Goal: Task Accomplishment & Management: Manage account settings

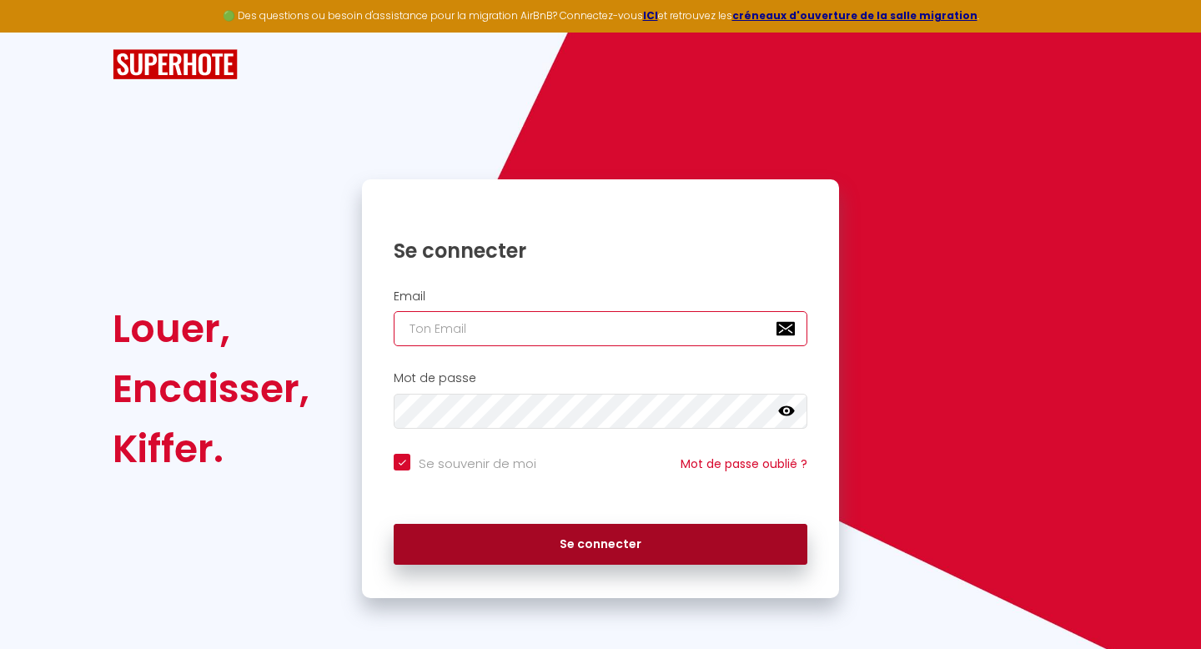
type input "[EMAIL_ADDRESS][DOMAIN_NAME]"
click at [541, 544] on button "Se connecter" at bounding box center [601, 545] width 414 height 42
checkbox input "true"
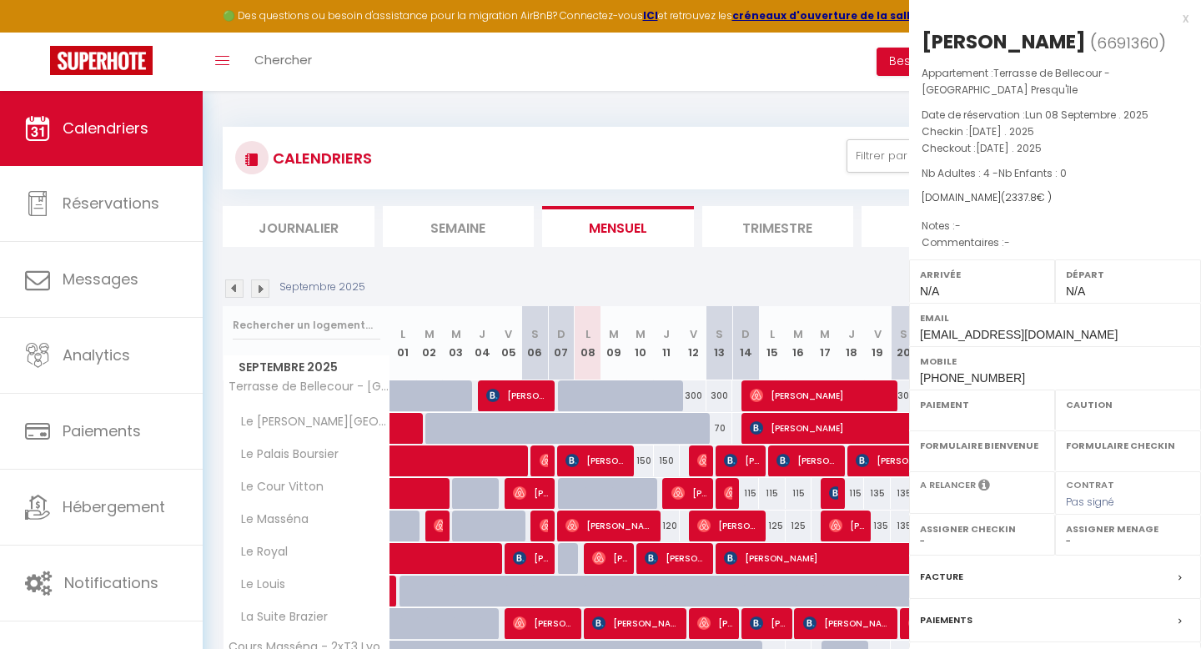
select select "OK"
select select "0"
select select "1"
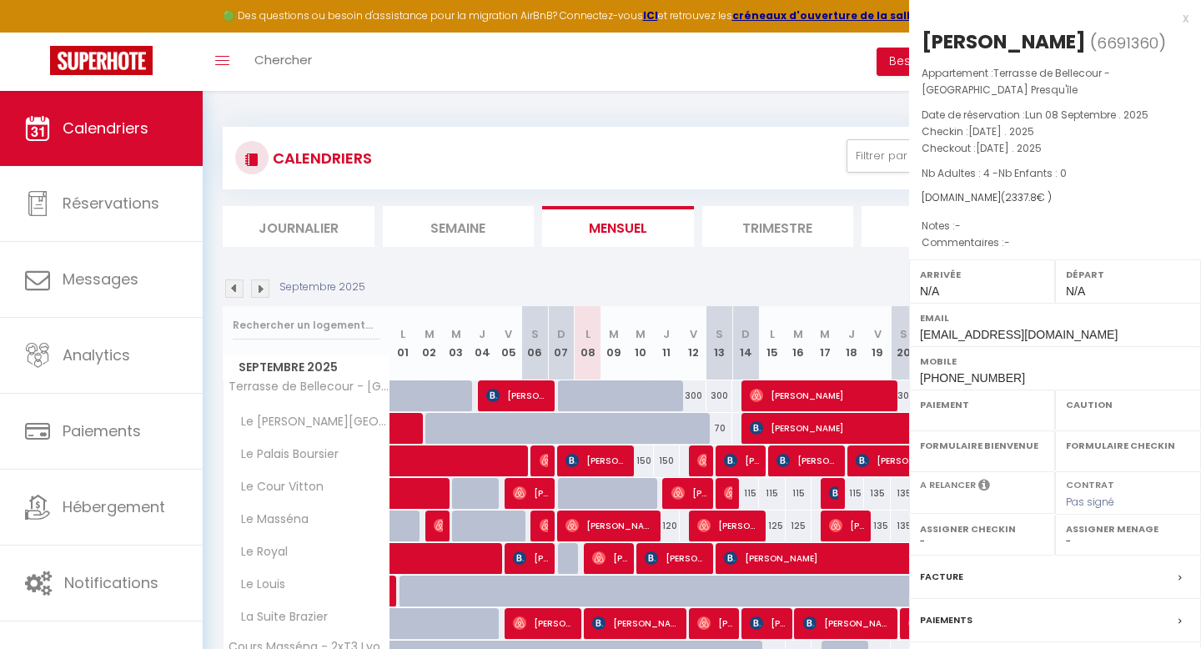
select select
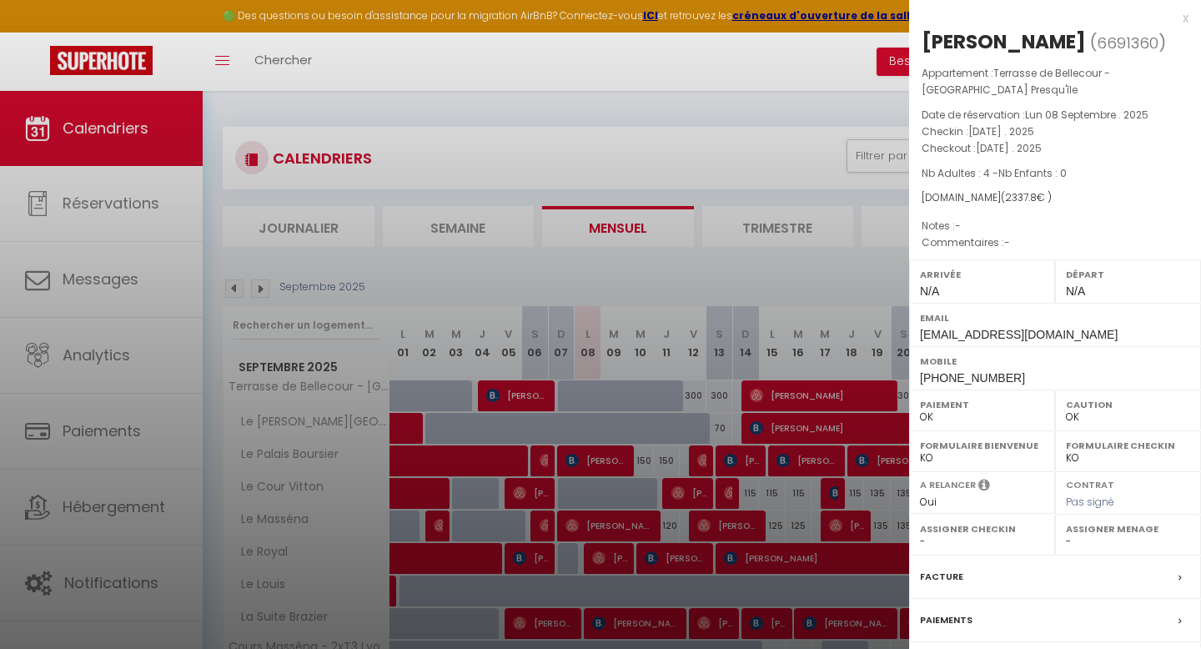
click at [509, 159] on div at bounding box center [600, 324] width 1201 height 649
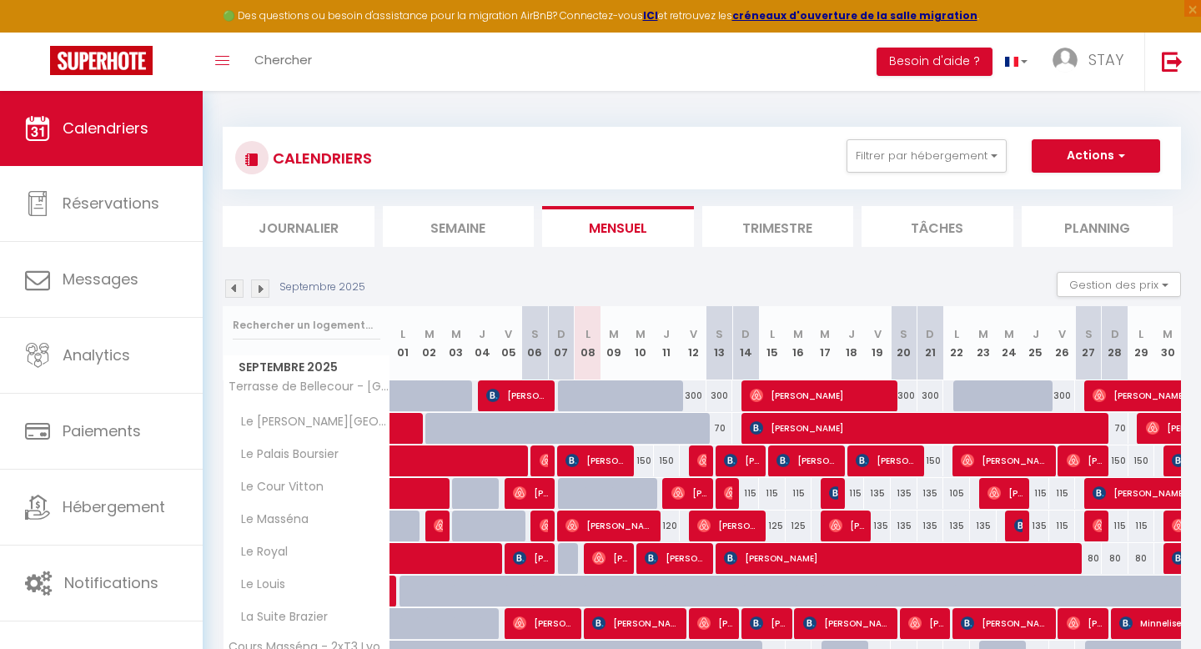
click at [1052, 223] on li "Planning" at bounding box center [1098, 226] width 152 height 41
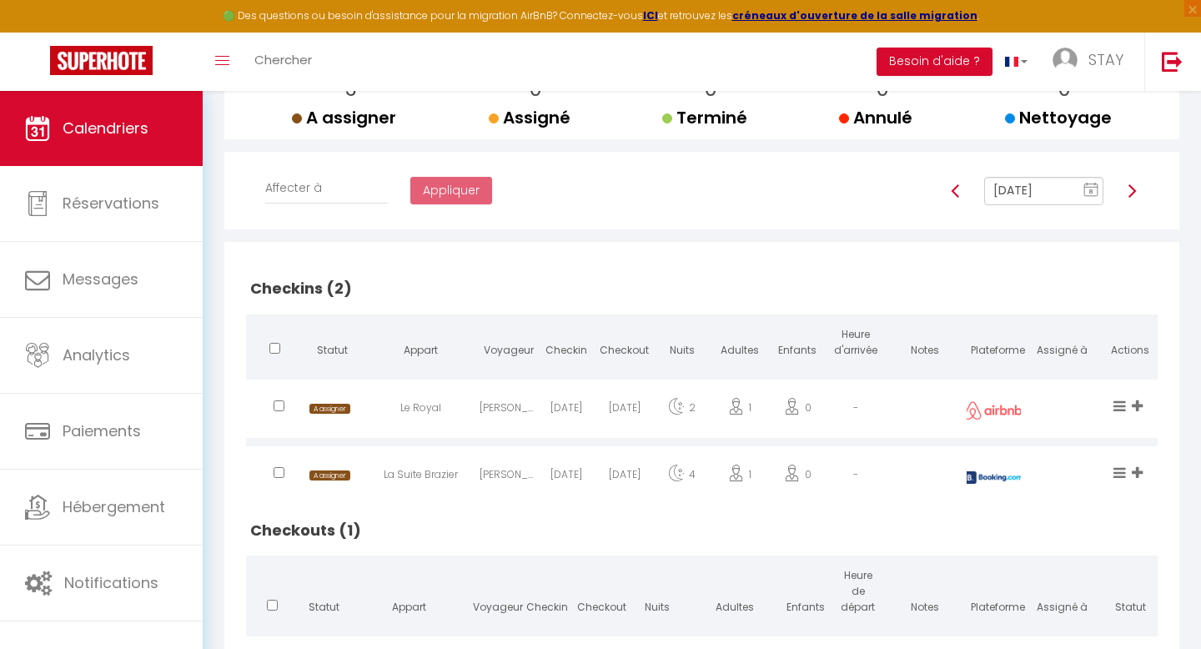
scroll to position [331, 0]
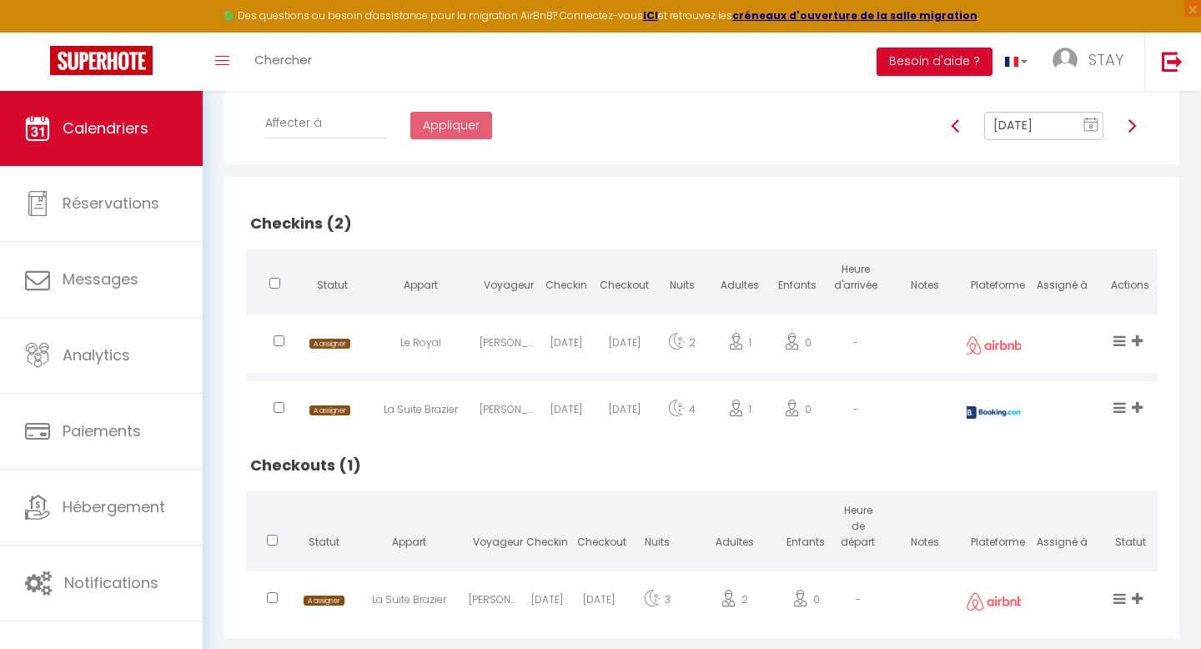
click at [1128, 129] on img at bounding box center [1131, 125] width 13 height 13
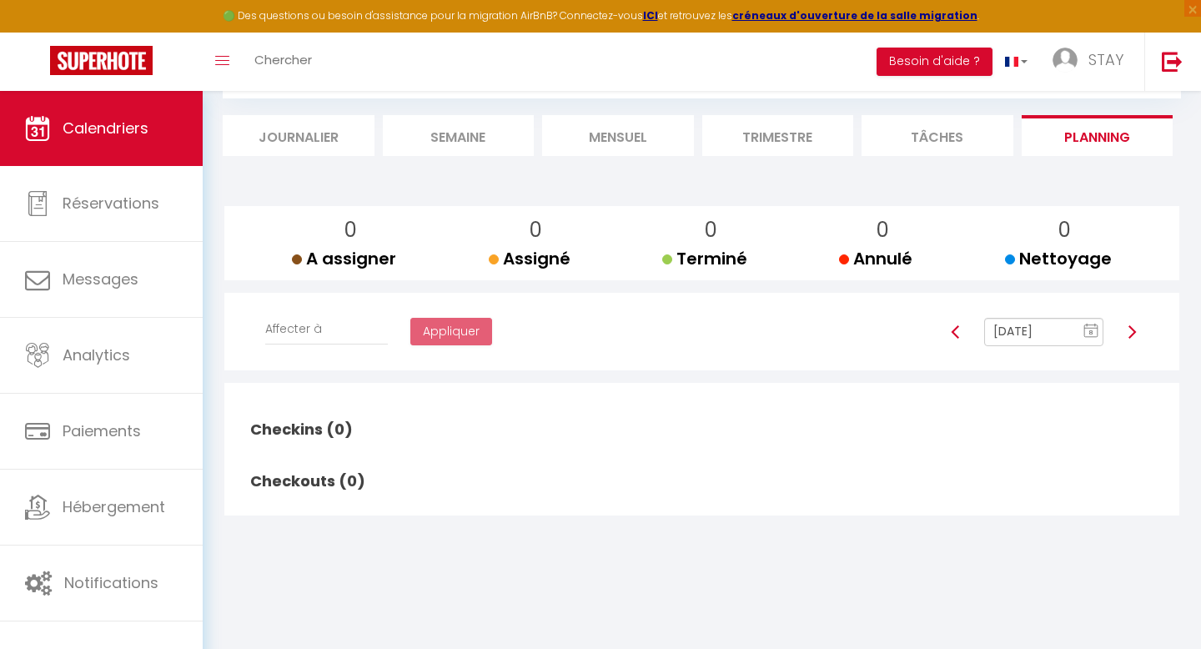
scroll to position [91, 0]
click at [1131, 329] on img at bounding box center [1131, 331] width 13 height 13
type input "[DATE]"
checkbox input "false"
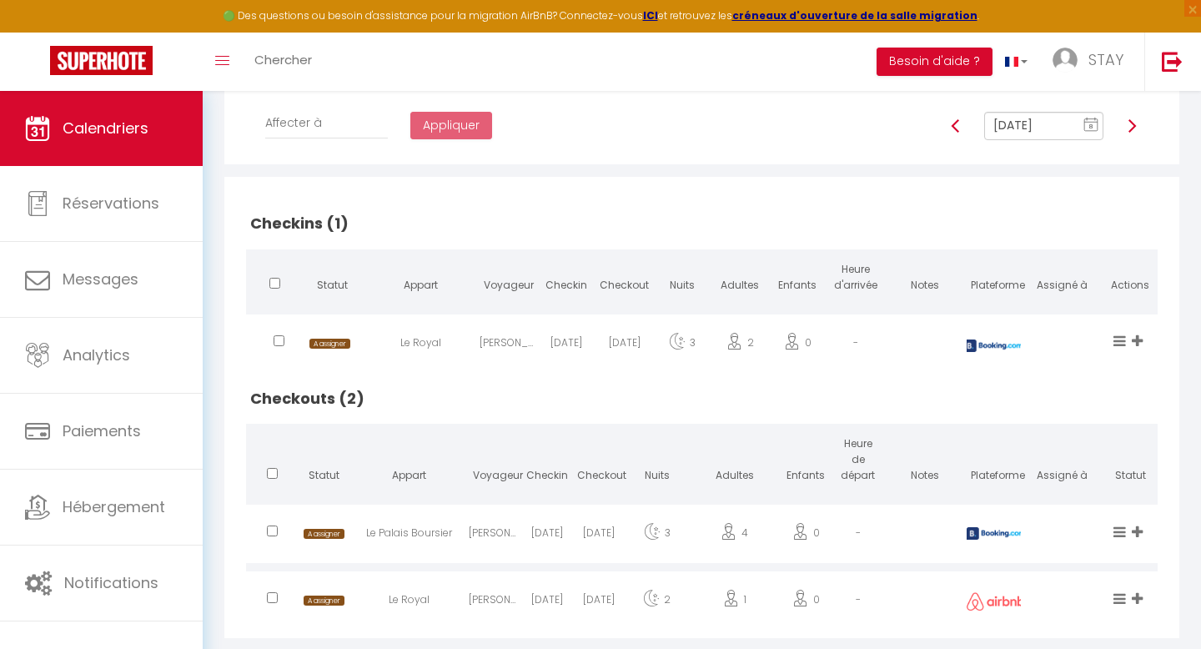
scroll to position [331, 0]
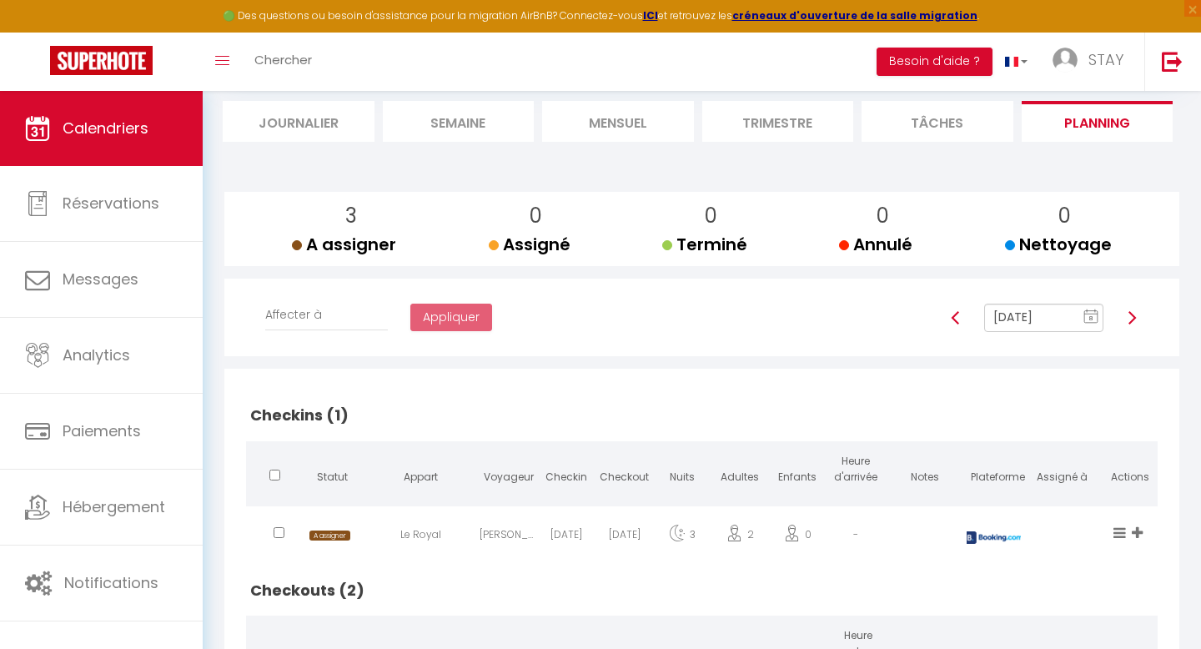
click at [611, 109] on li "Mensuel" at bounding box center [618, 121] width 152 height 41
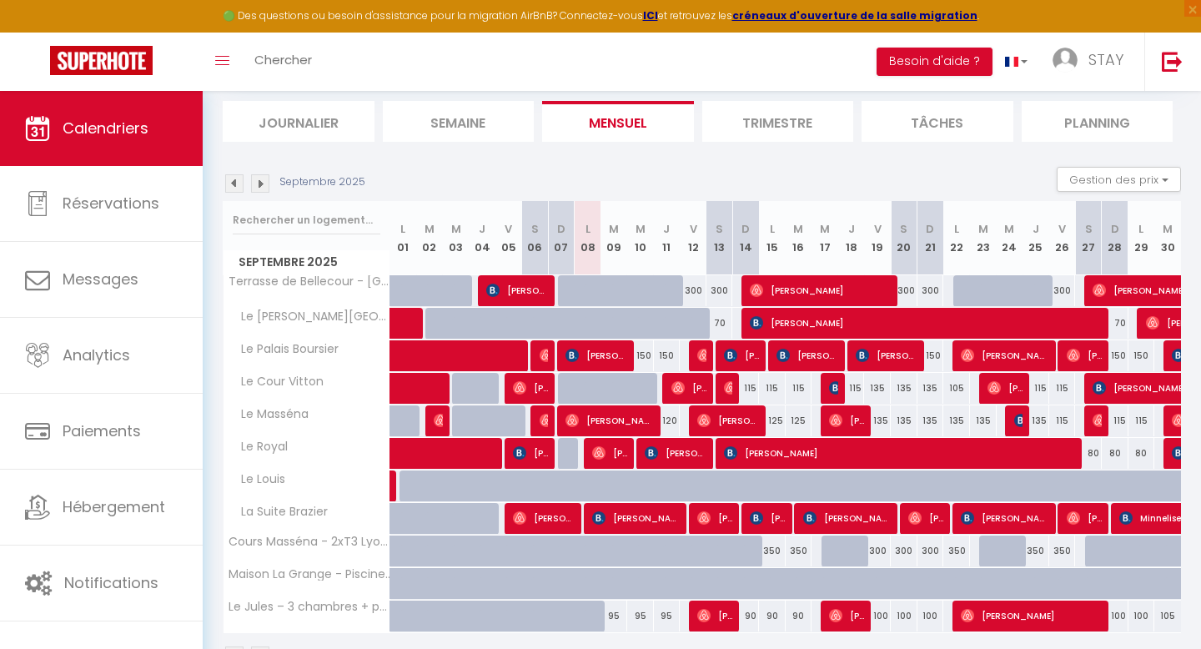
scroll to position [158, 0]
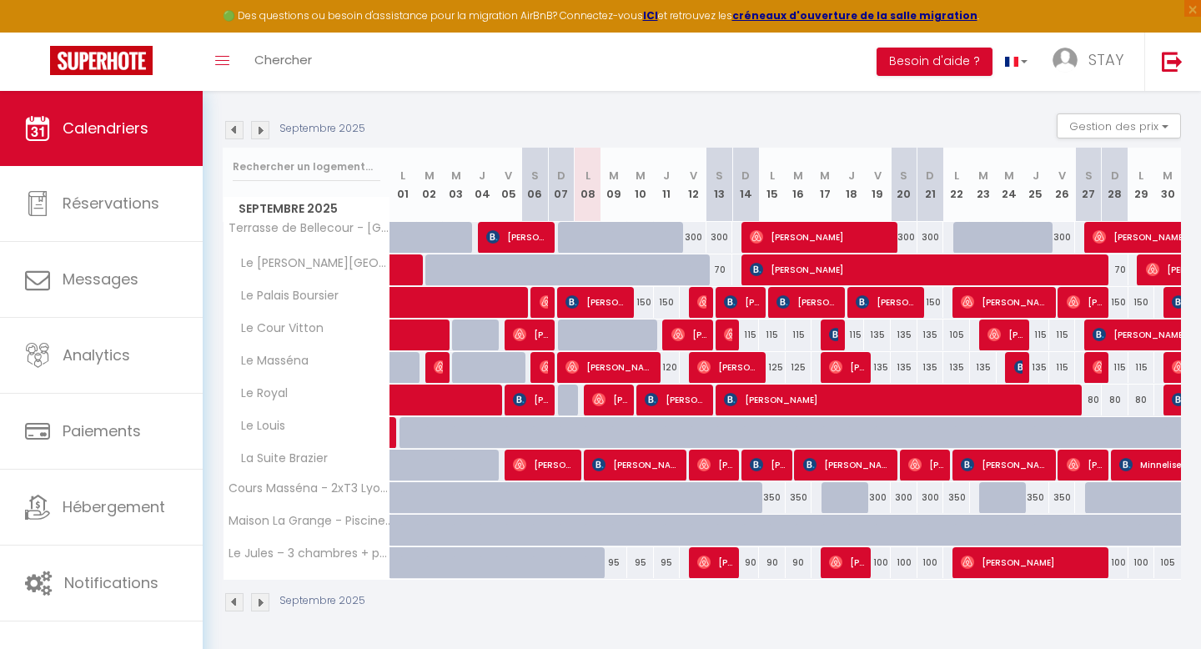
click at [611, 562] on div "95" at bounding box center [614, 562] width 27 height 31
type input "95"
type input "[DATE]"
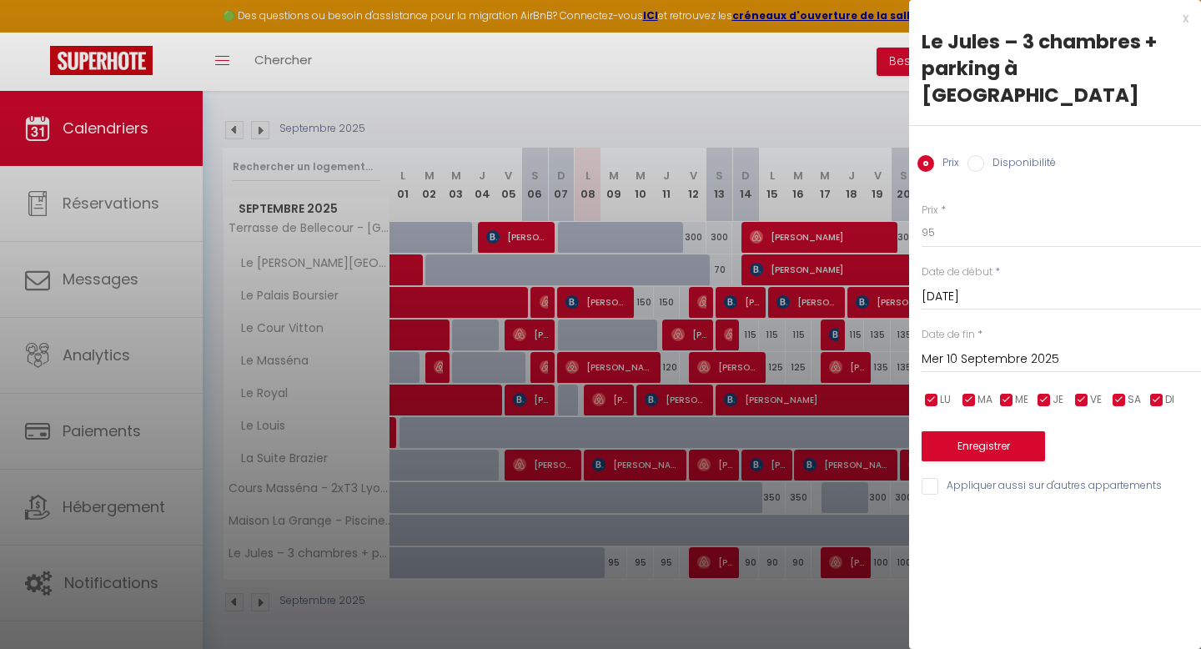
click at [986, 349] on input "Mer 10 Septembre 2025" at bounding box center [1061, 360] width 279 height 22
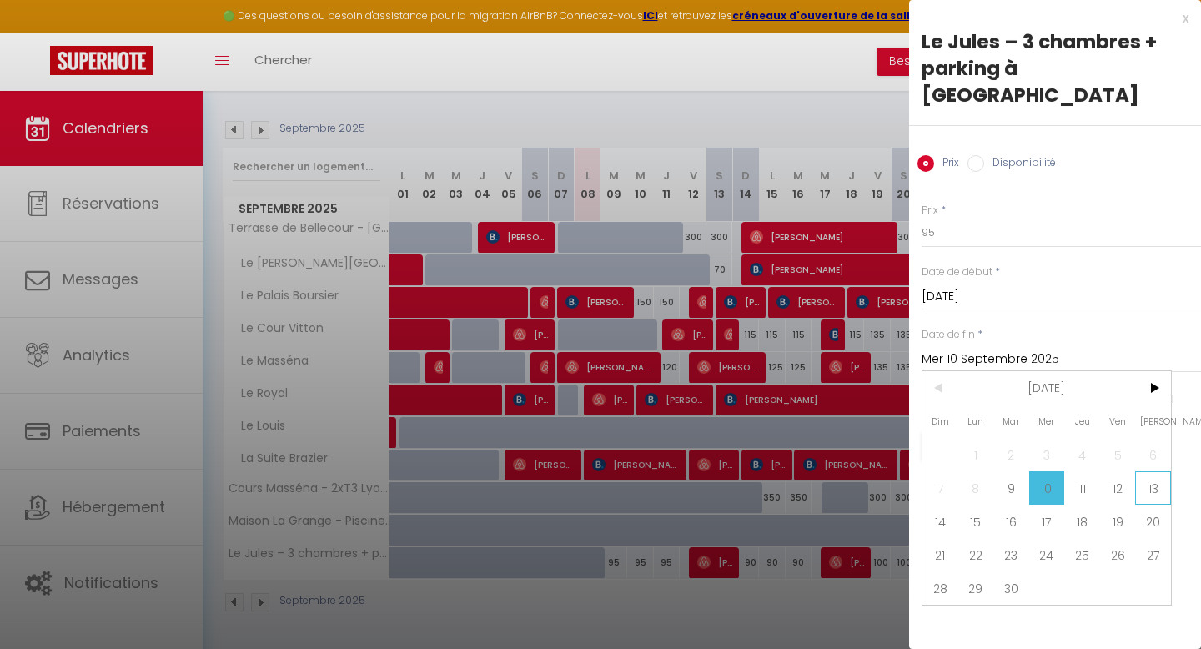
click at [1153, 471] on span "13" at bounding box center [1153, 487] width 36 height 33
type input "[DATE]"
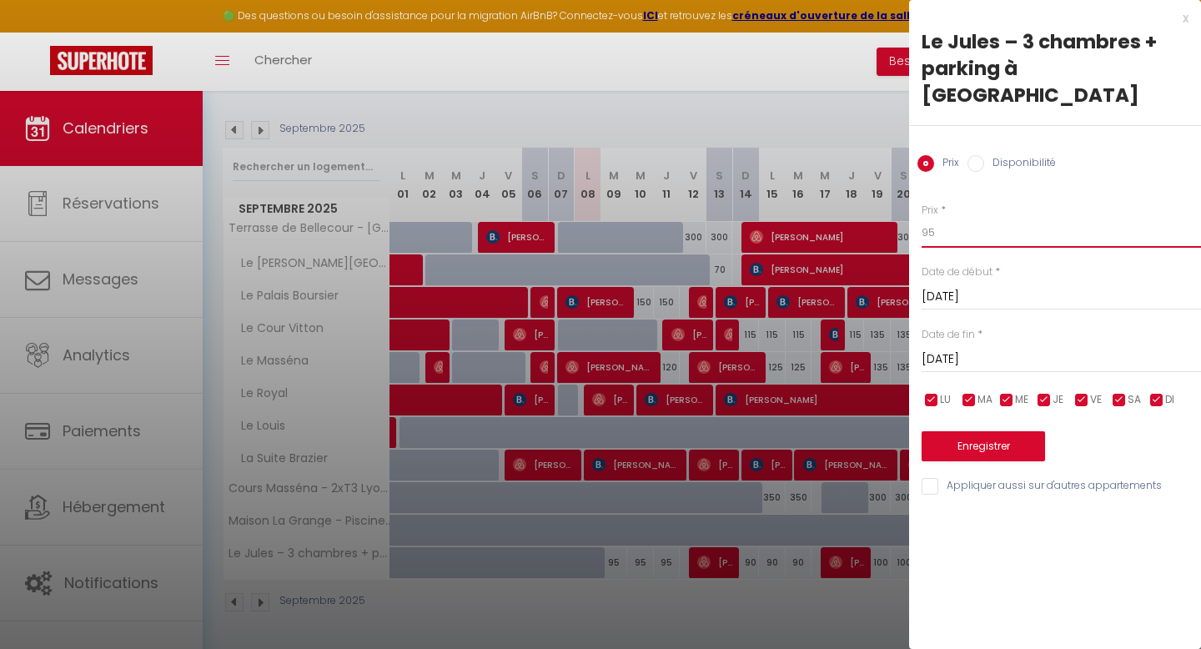
click at [949, 218] on input "95" at bounding box center [1061, 233] width 279 height 30
type input "9"
type input "89"
click at [953, 433] on button "Enregistrer" at bounding box center [983, 446] width 123 height 30
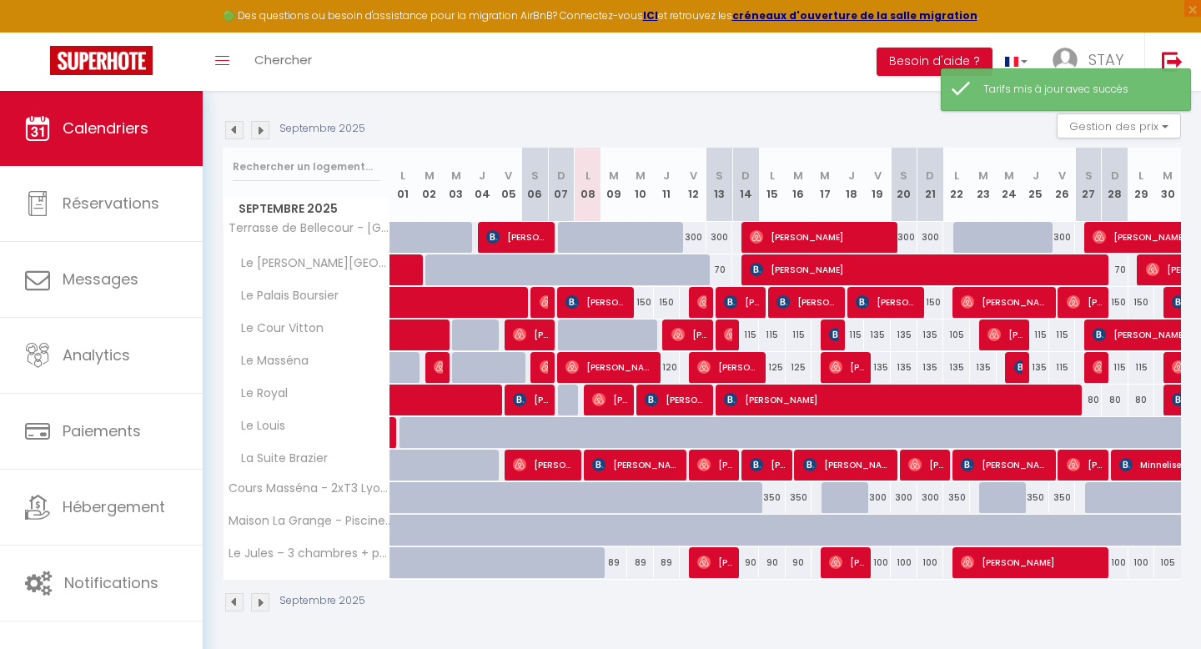
click at [747, 568] on div "90" at bounding box center [745, 562] width 27 height 31
type input "90"
type input "Dim 14 Septembre 2025"
type input "Lun 15 Septembre 2025"
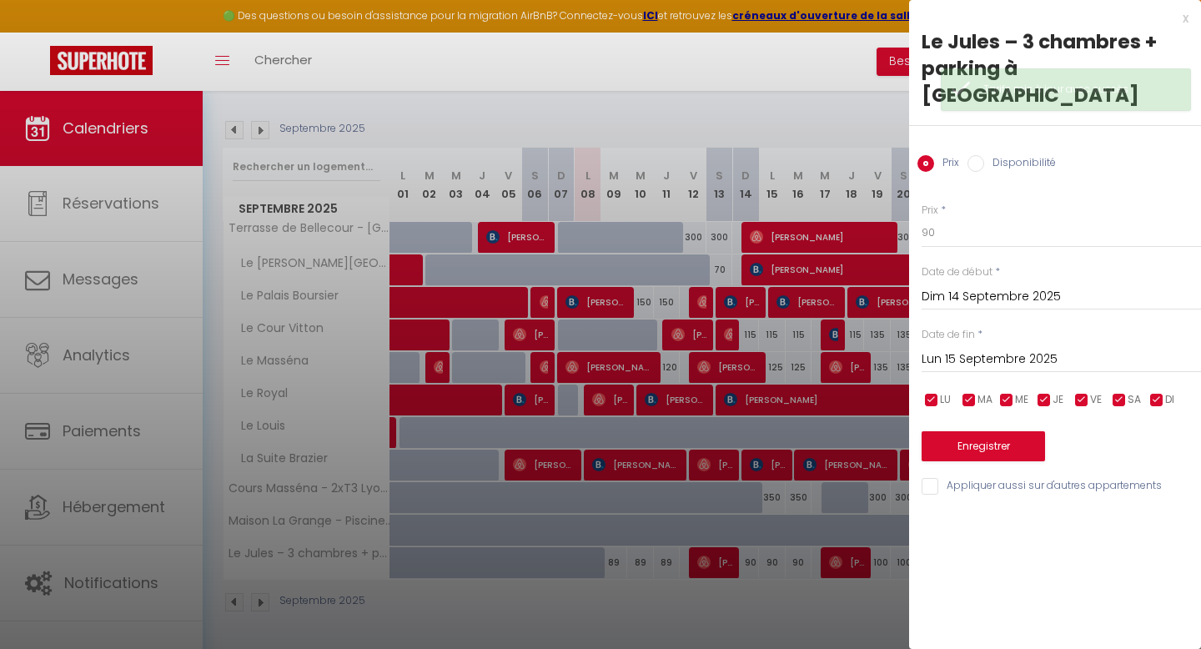
click at [863, 597] on div at bounding box center [600, 324] width 1201 height 649
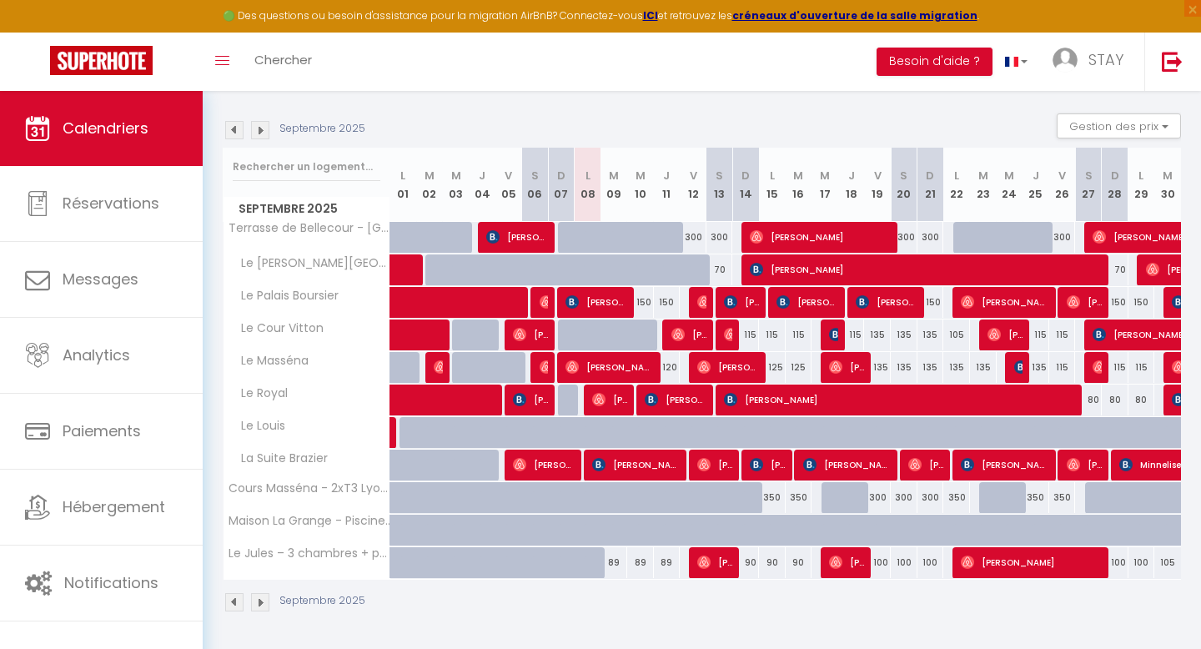
click at [880, 564] on div "100" at bounding box center [877, 562] width 27 height 31
type input "100"
type input "Ven 19 Septembre 2025"
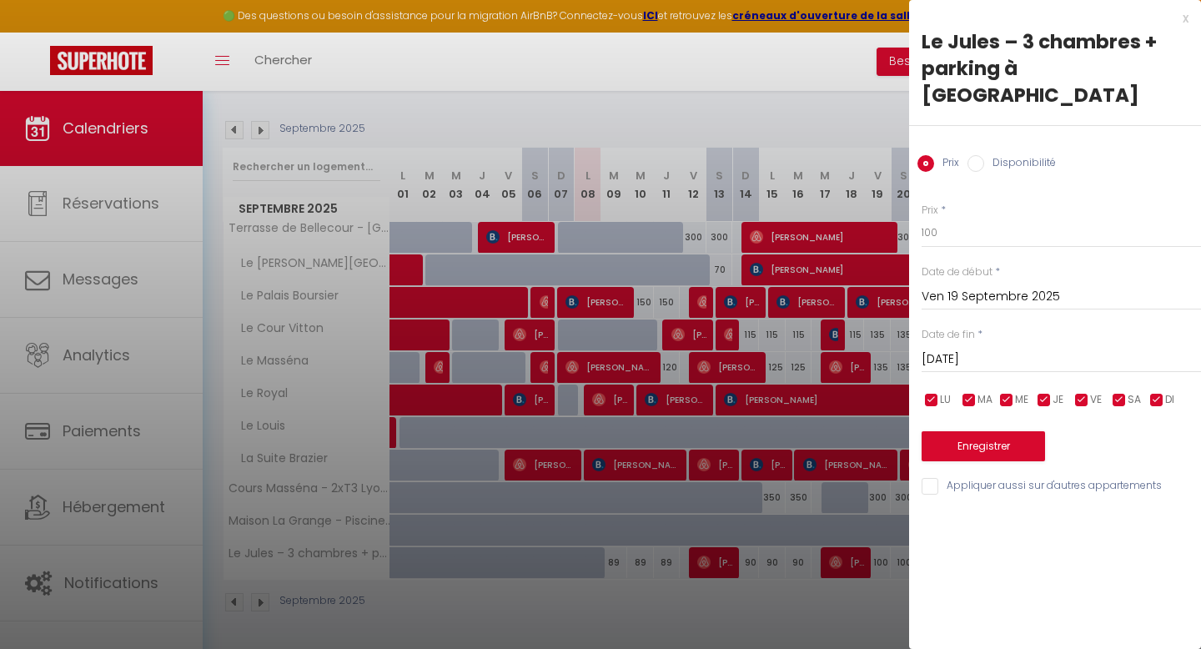
click at [1000, 349] on input "[DATE]" at bounding box center [1061, 360] width 279 height 22
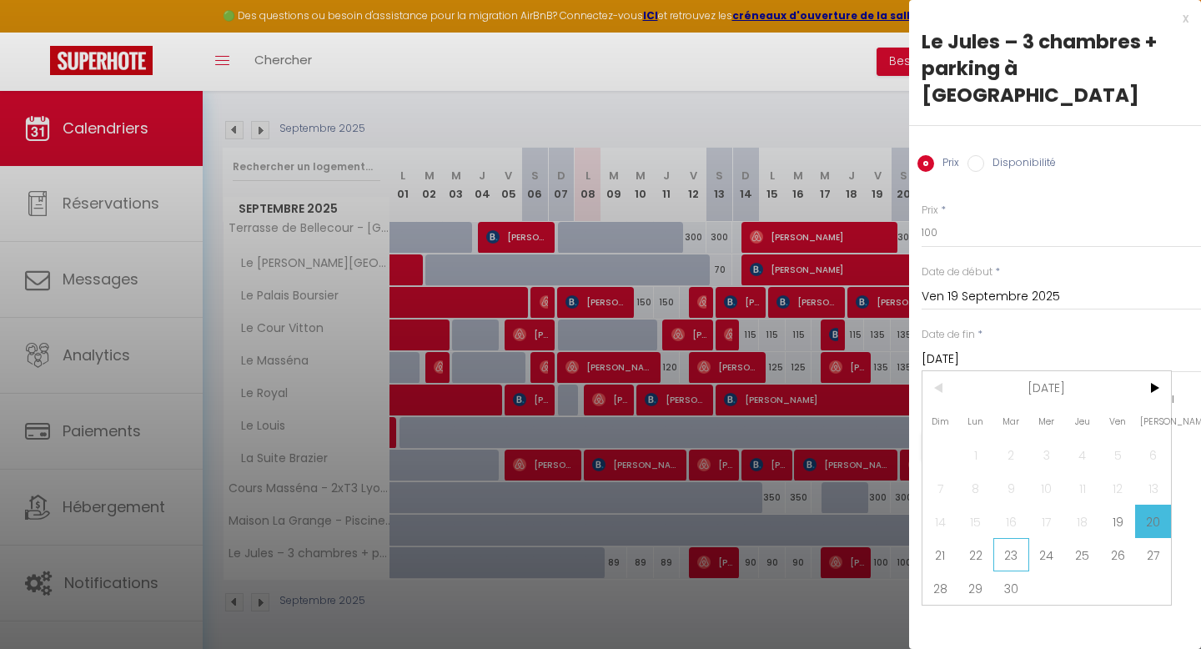
click at [1020, 538] on span "23" at bounding box center [1011, 554] width 36 height 33
type input "[DATE]"
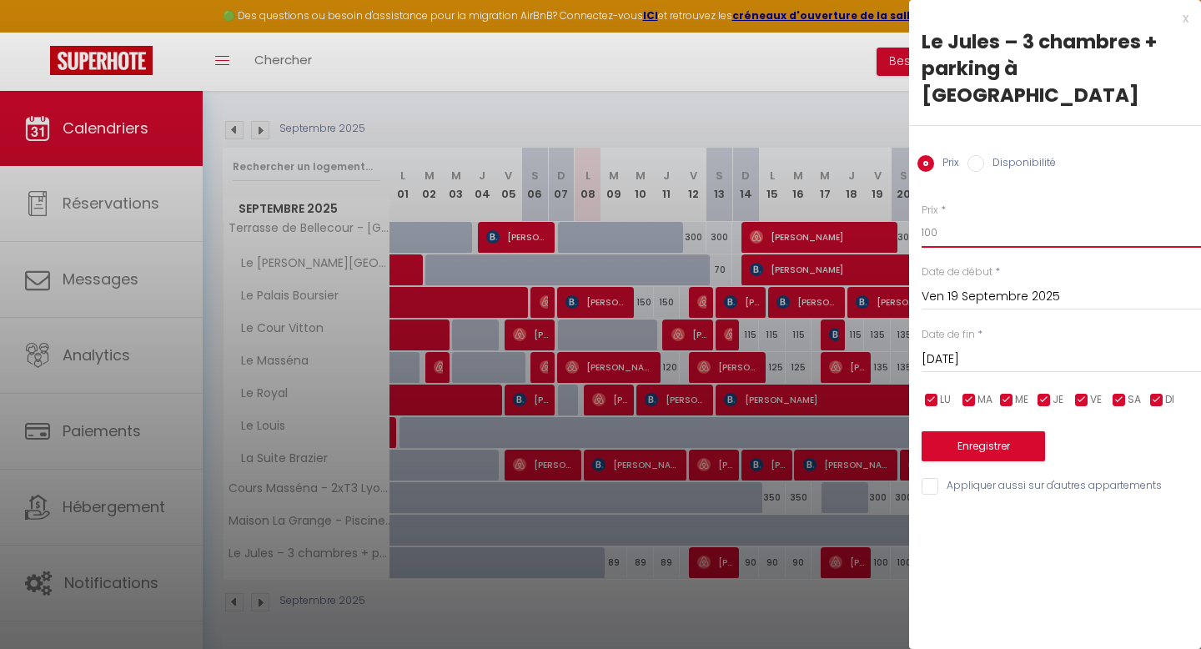
click at [943, 218] on input "100" at bounding box center [1061, 233] width 279 height 30
type input "1"
type input "90"
click at [953, 431] on button "Enregistrer" at bounding box center [983, 446] width 123 height 30
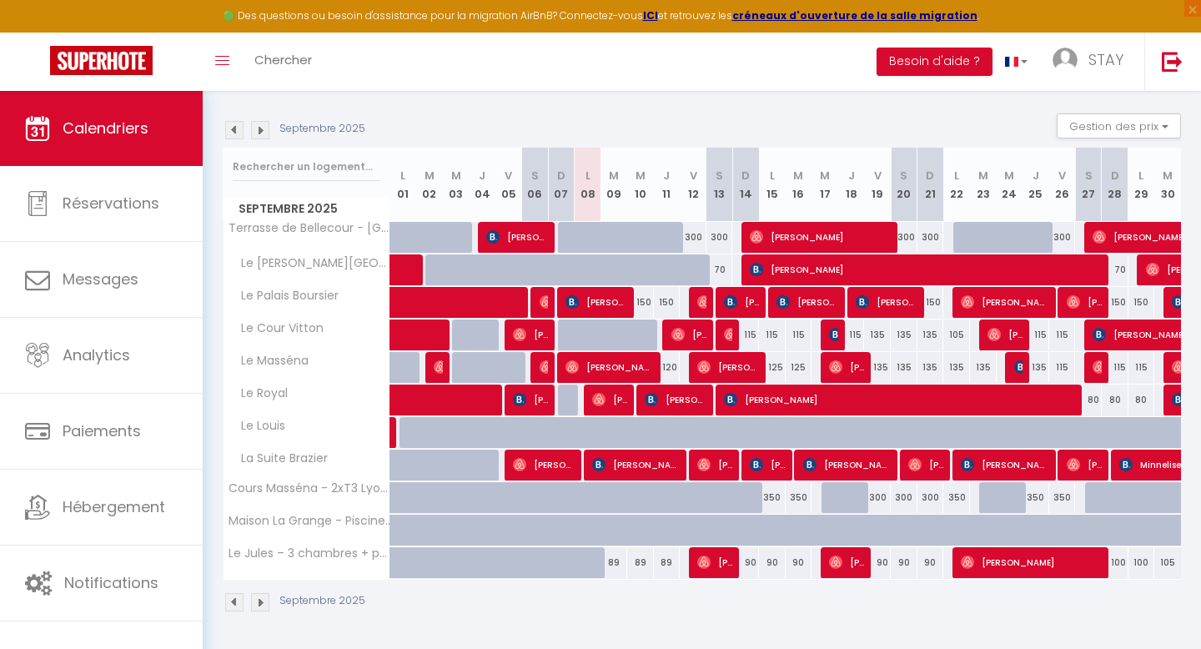
click at [886, 566] on div "90" at bounding box center [877, 562] width 27 height 31
type input "90"
type input "Ven 19 Septembre 2025"
type input "[DATE]"
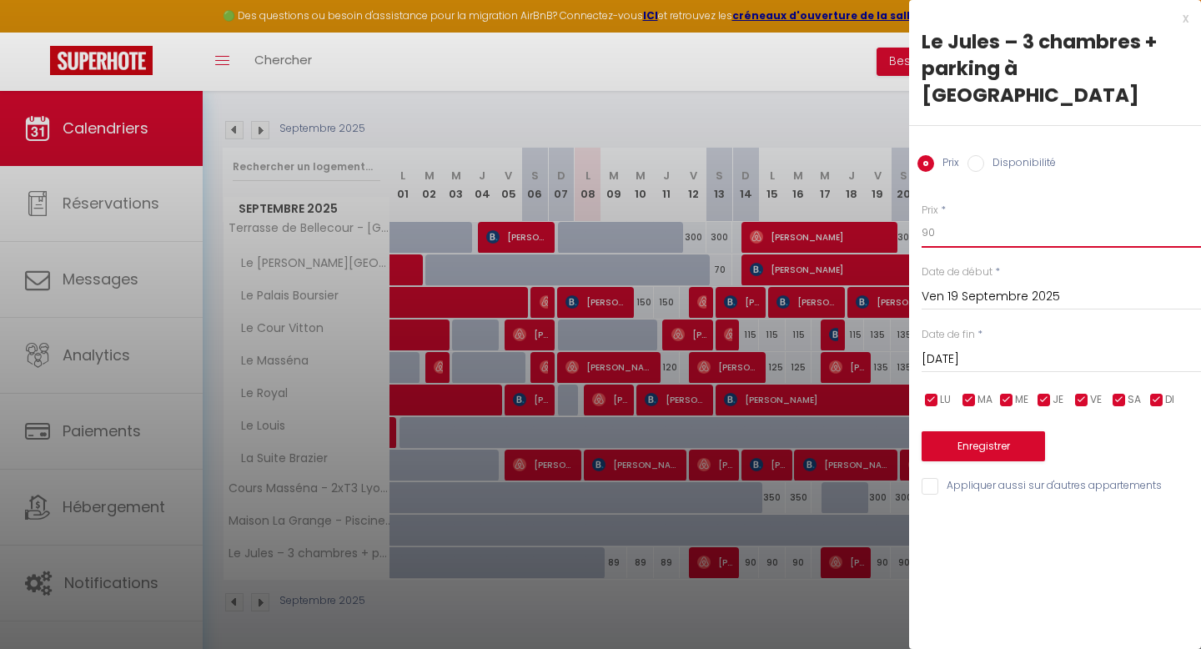
click at [939, 218] on input "90" at bounding box center [1061, 233] width 279 height 30
click at [779, 594] on div at bounding box center [600, 324] width 1201 height 649
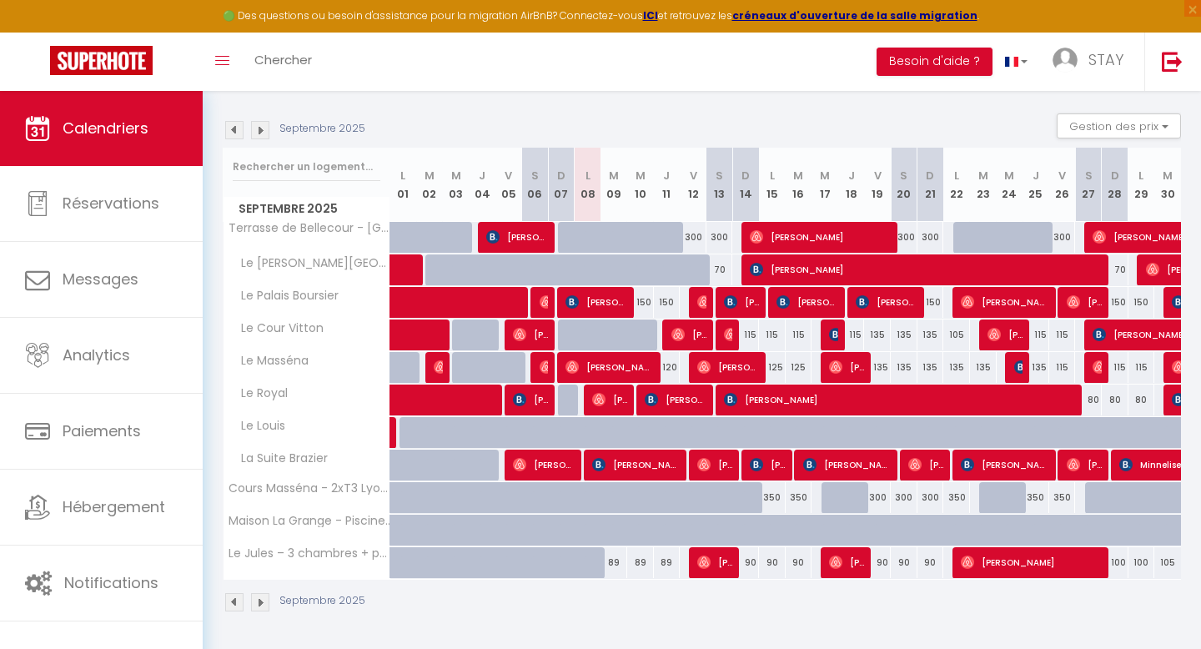
click at [607, 562] on div "89" at bounding box center [614, 562] width 27 height 31
type input "89"
type input "[DATE]"
type input "Mer 10 Septembre 2025"
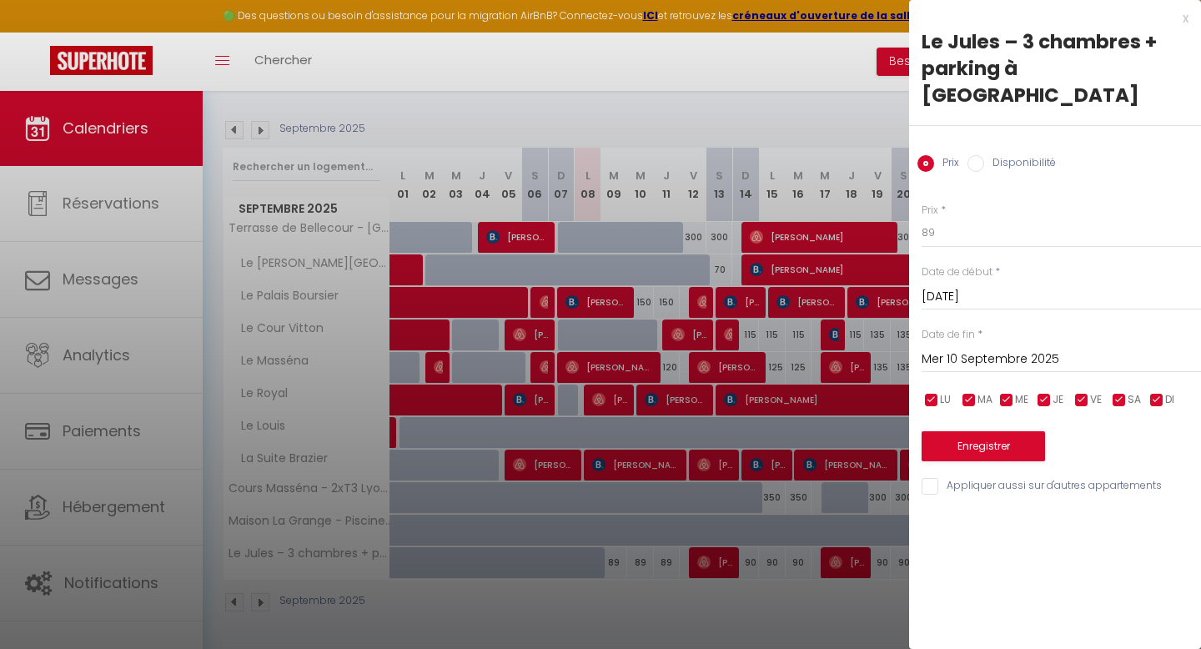
click at [688, 626] on div at bounding box center [600, 324] width 1201 height 649
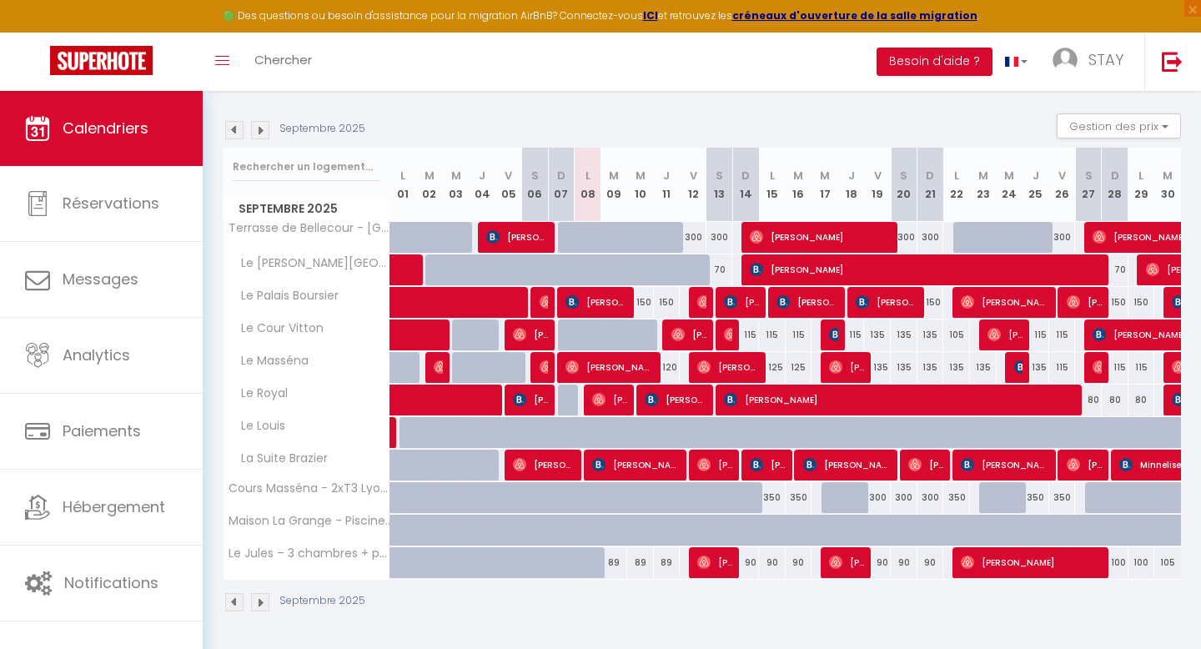
click at [616, 563] on div "89" at bounding box center [614, 562] width 27 height 31
type input "89"
type input "[DATE]"
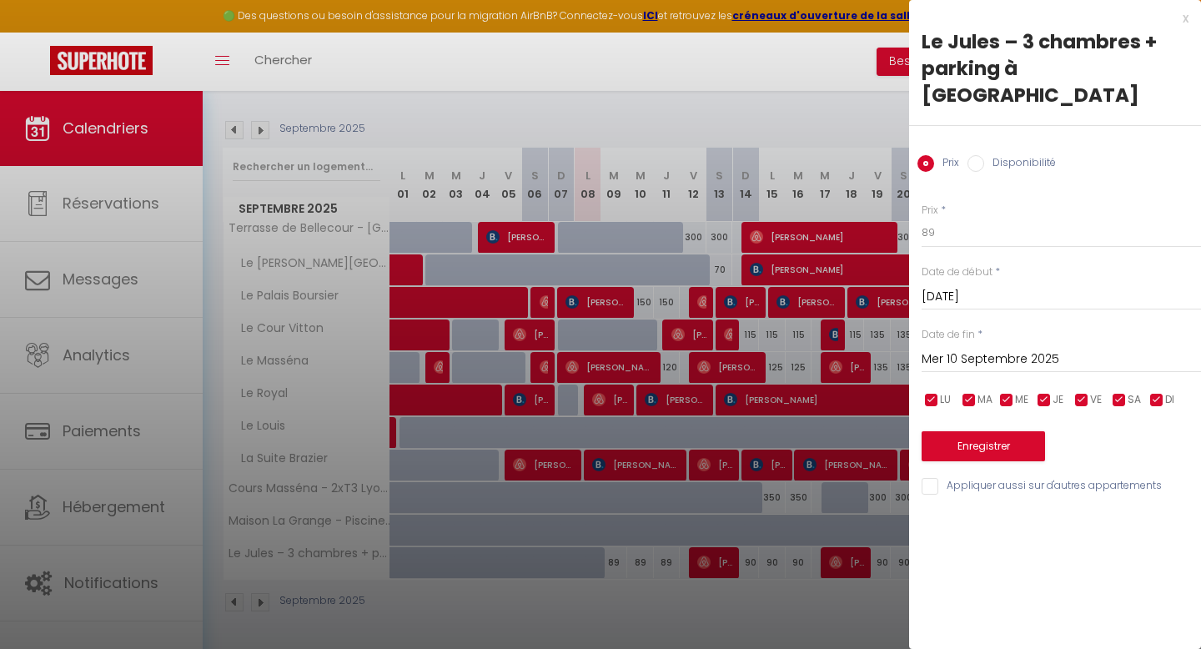
click at [963, 349] on input "Mer 10 Septembre 2025" at bounding box center [1061, 360] width 279 height 22
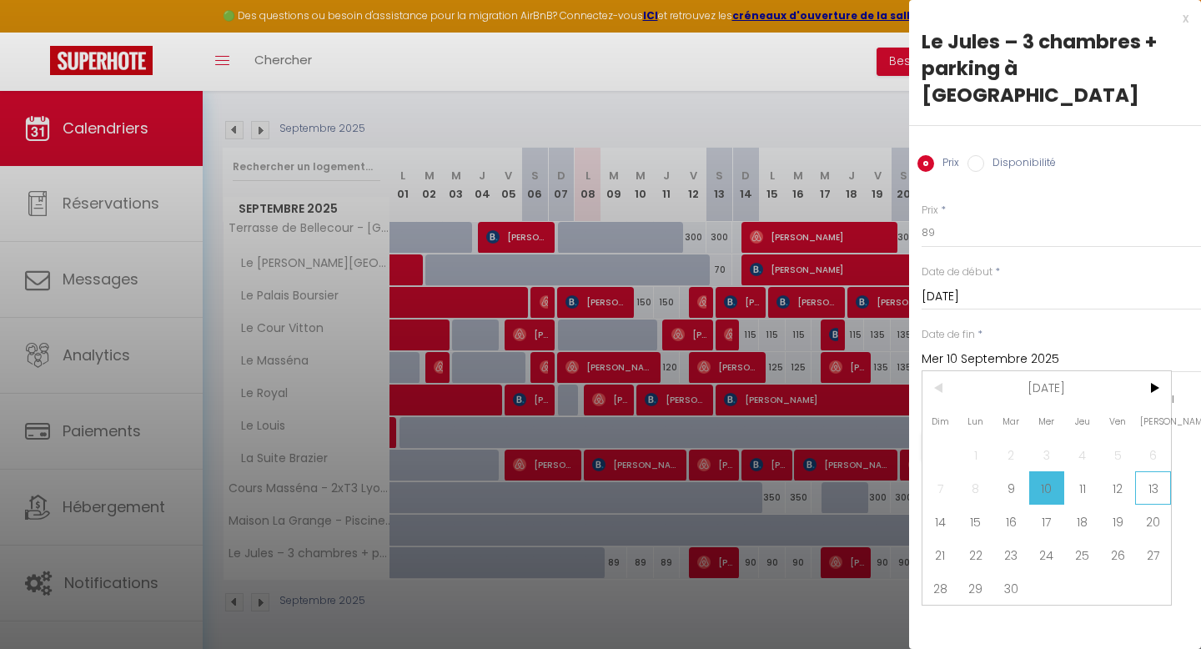
click at [1155, 471] on span "13" at bounding box center [1153, 487] width 36 height 33
type input "[DATE]"
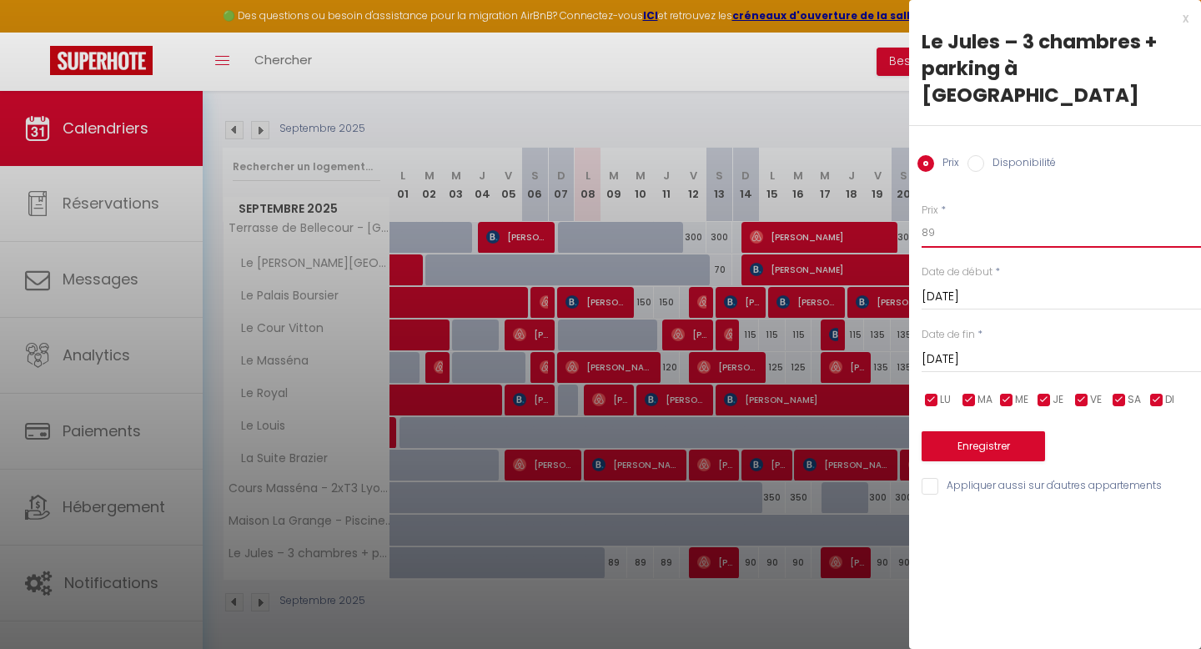
click at [954, 218] on input "89" at bounding box center [1061, 233] width 279 height 30
type input "8"
type input "95"
click at [938, 431] on button "Enregistrer" at bounding box center [983, 446] width 123 height 30
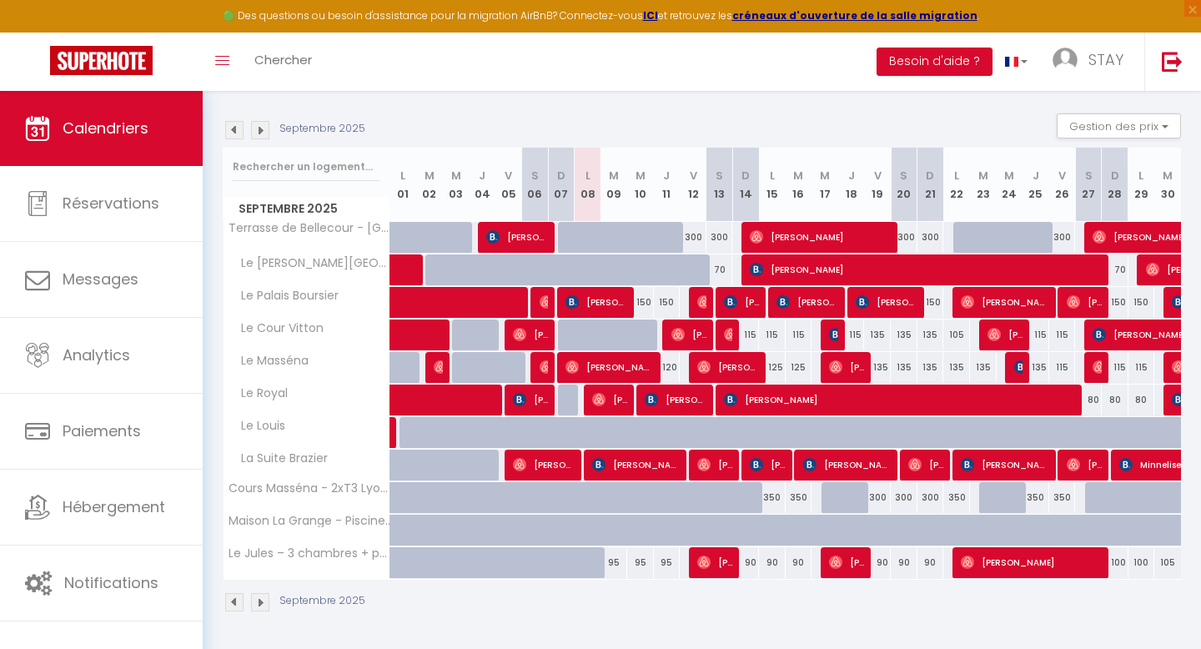
click at [621, 566] on div "95" at bounding box center [614, 562] width 27 height 31
type input "95"
type input "[DATE]"
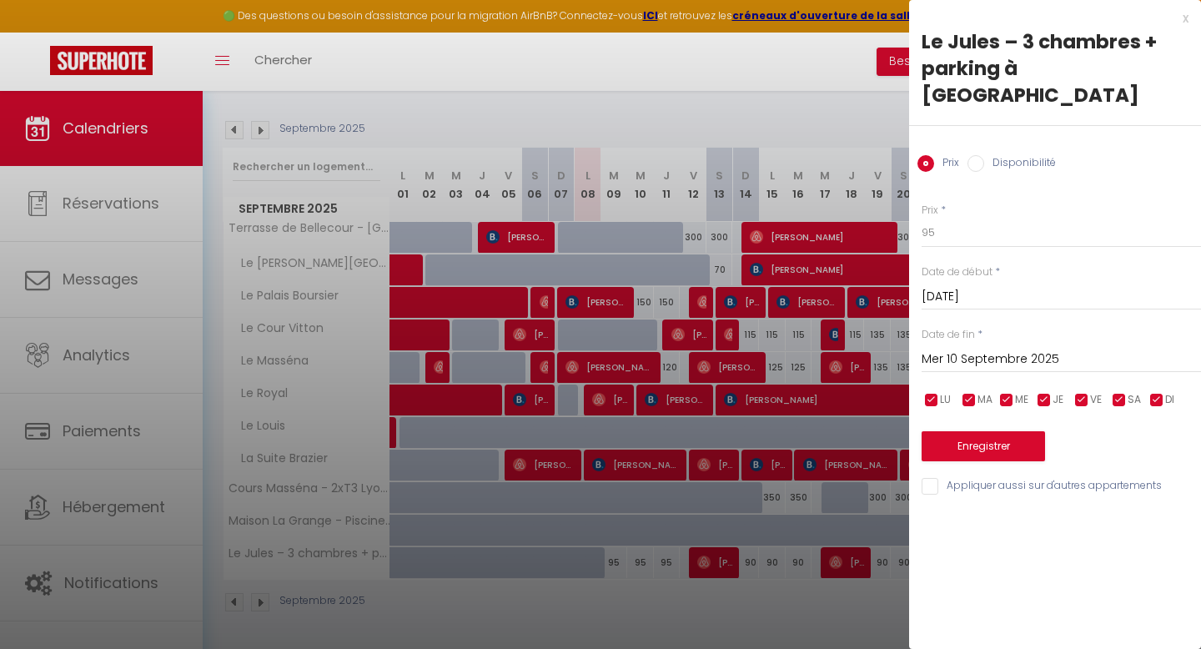
click at [981, 349] on input "Mer 10 Septembre 2025" at bounding box center [1061, 360] width 279 height 22
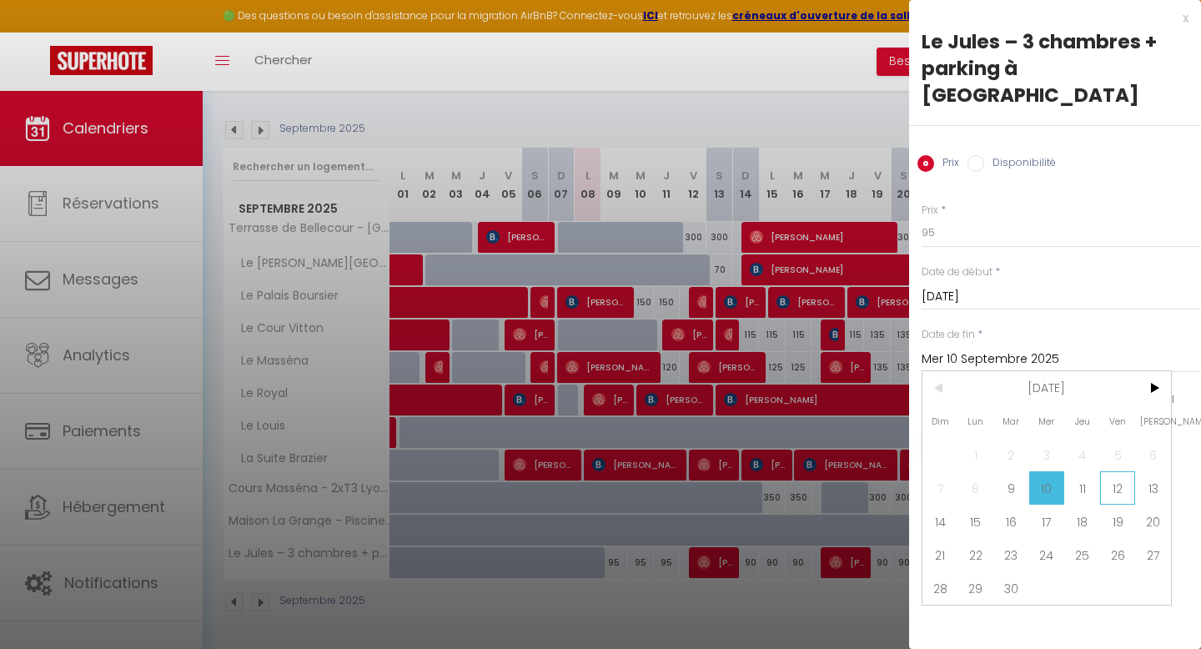
click at [1125, 471] on span "12" at bounding box center [1118, 487] width 36 height 33
type input "Ven 12 Septembre 2025"
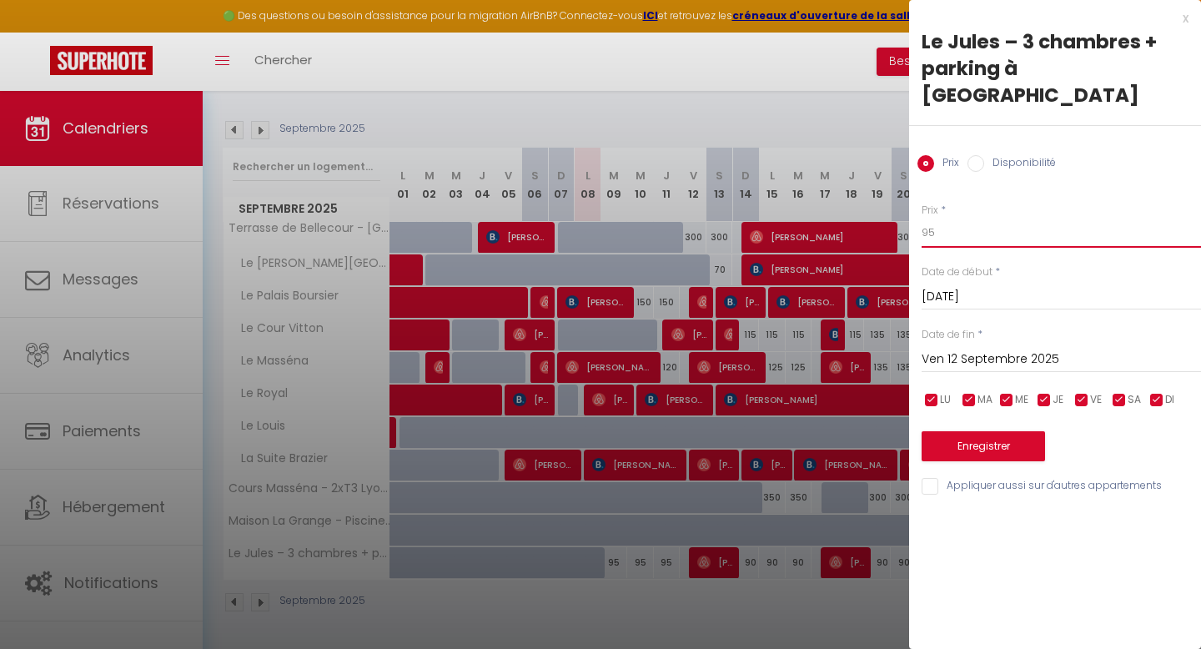
click at [943, 218] on input "95" at bounding box center [1061, 233] width 279 height 30
type input "90"
click at [938, 434] on button "Enregistrer" at bounding box center [983, 446] width 123 height 30
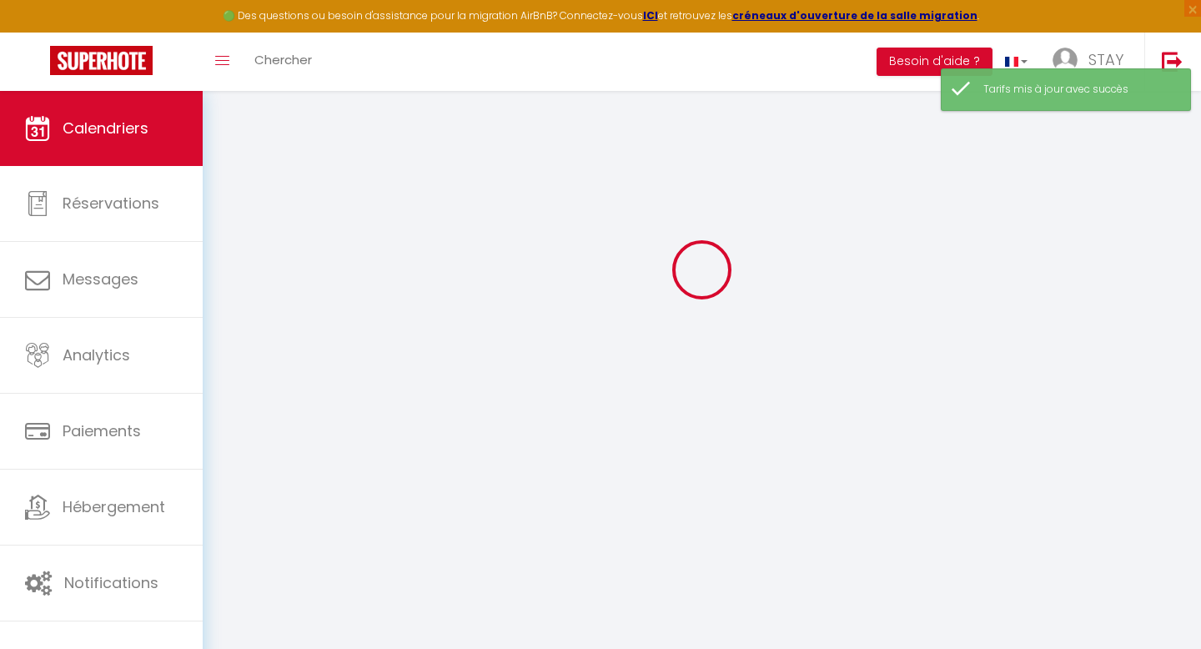
select select "0"
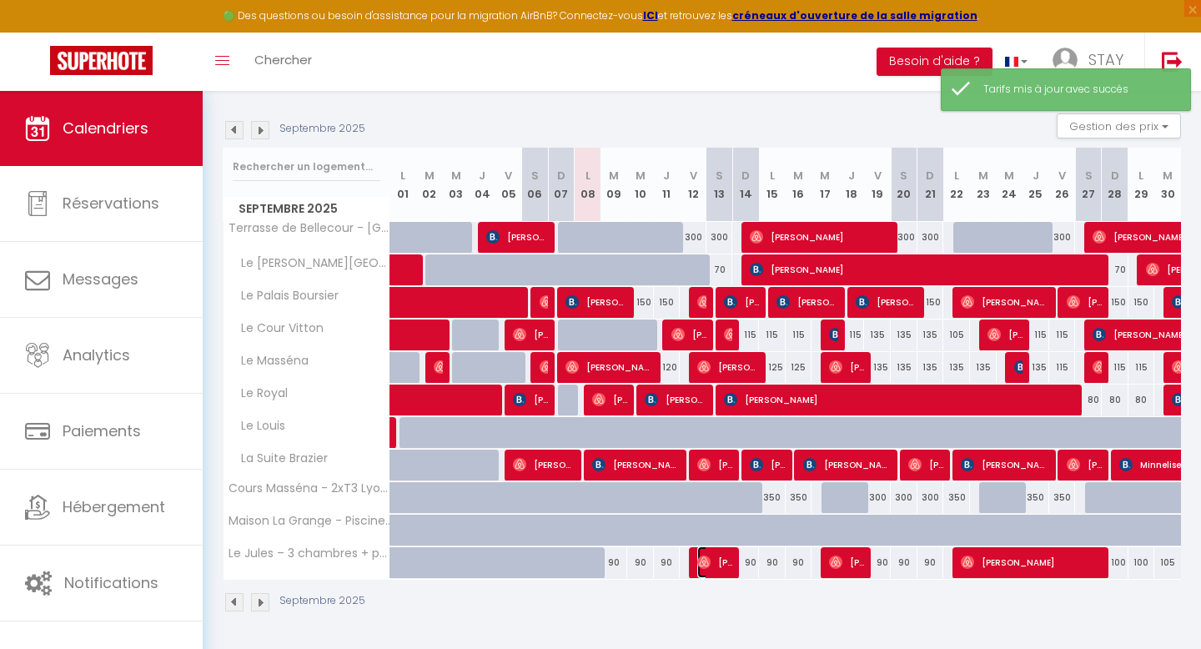
click at [721, 564] on span "[PERSON_NAME]" at bounding box center [715, 562] width 36 height 32
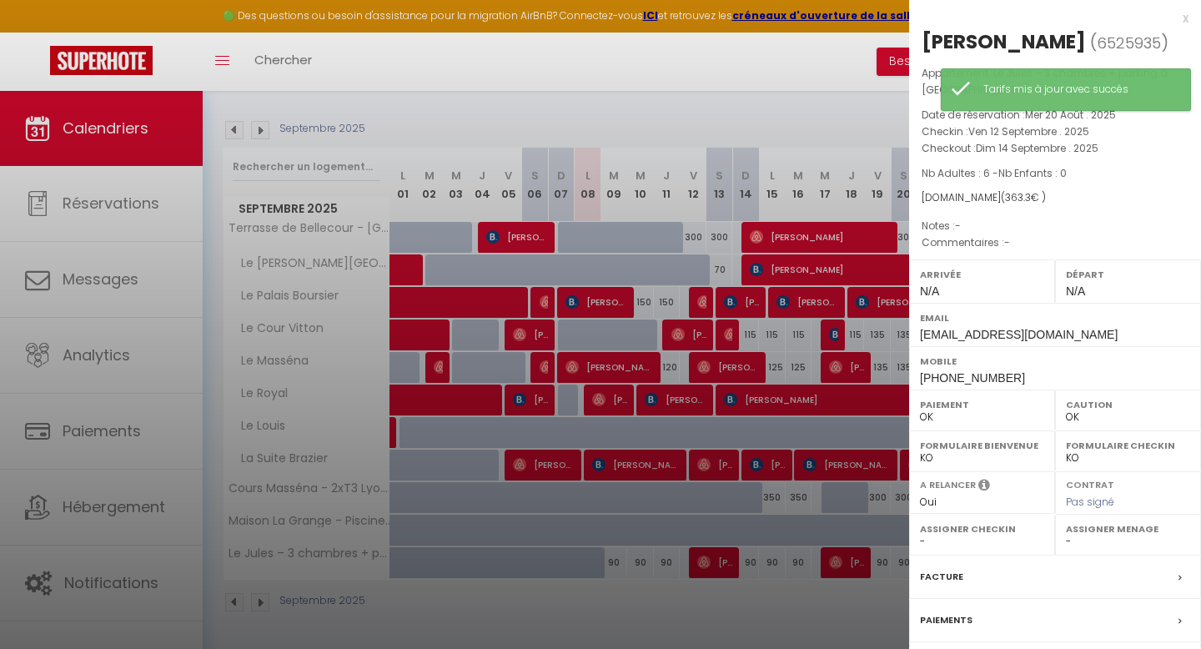
click at [848, 555] on div at bounding box center [600, 324] width 1201 height 649
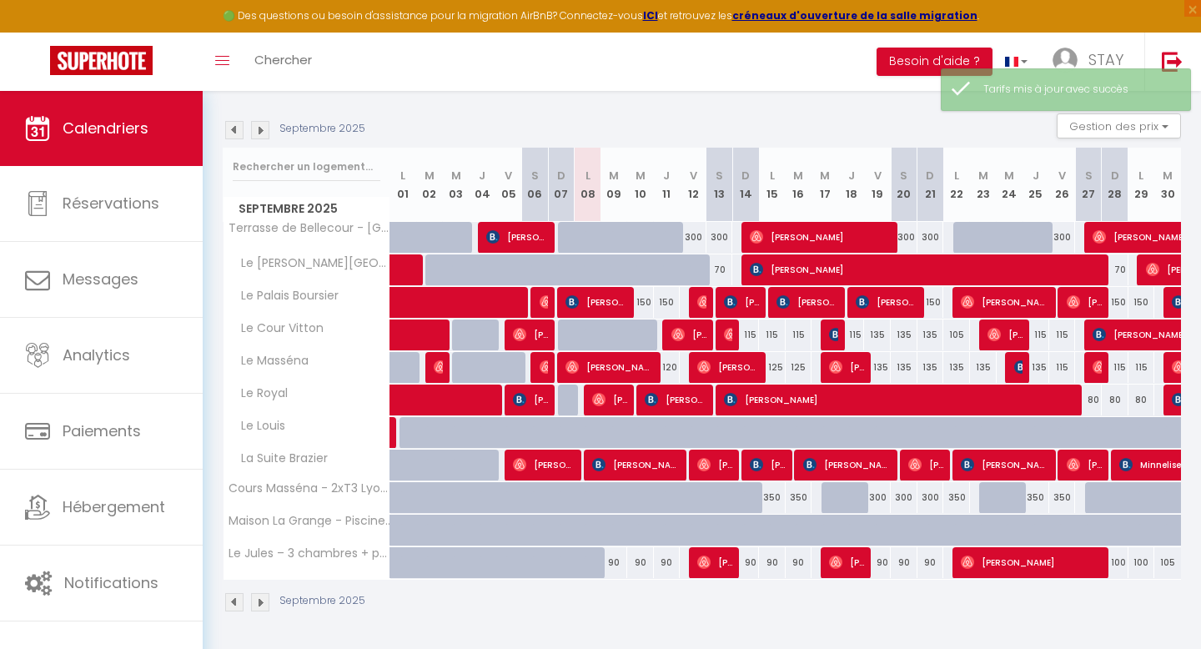
click at [830, 608] on div "Septembre 2025" at bounding box center [702, 604] width 958 height 49
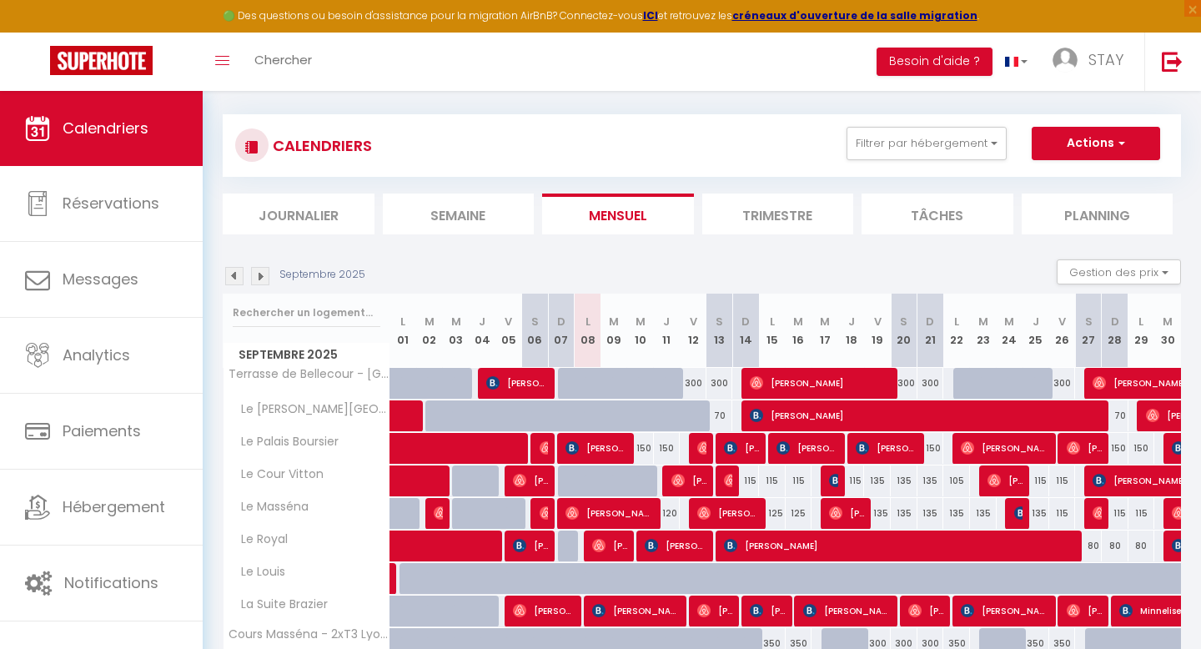
scroll to position [8, 0]
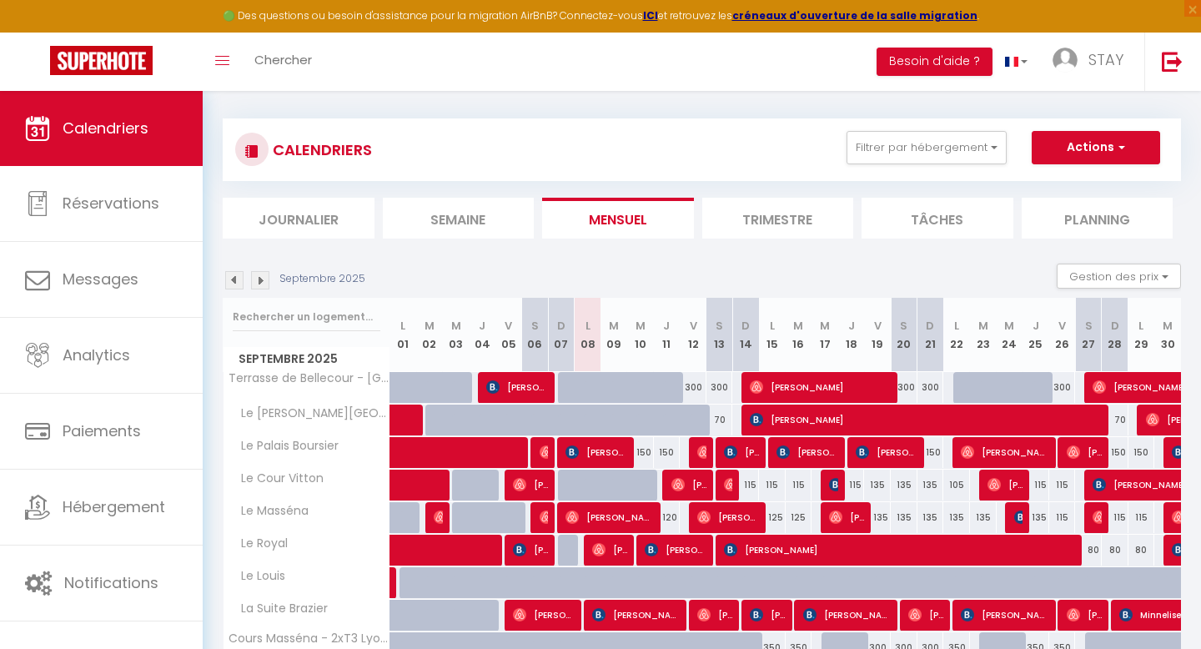
click at [1062, 209] on li "Planning" at bounding box center [1098, 218] width 152 height 41
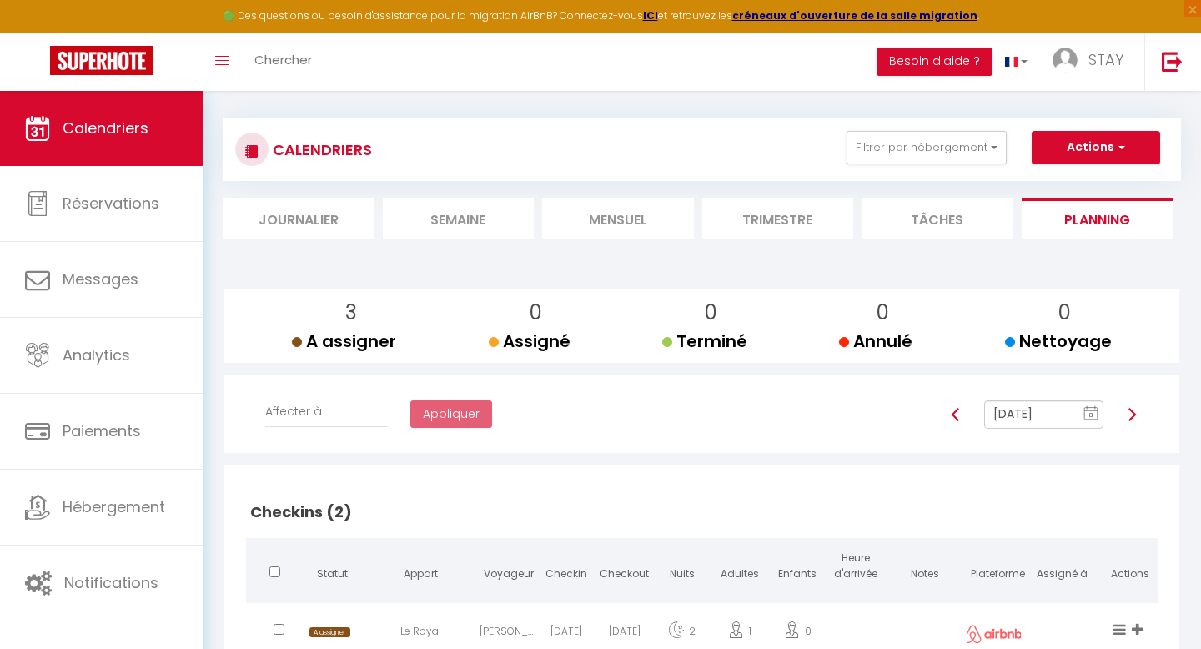
click at [1129, 420] on img at bounding box center [1131, 414] width 13 height 13
type input "[DATE]"
checkbox input "true"
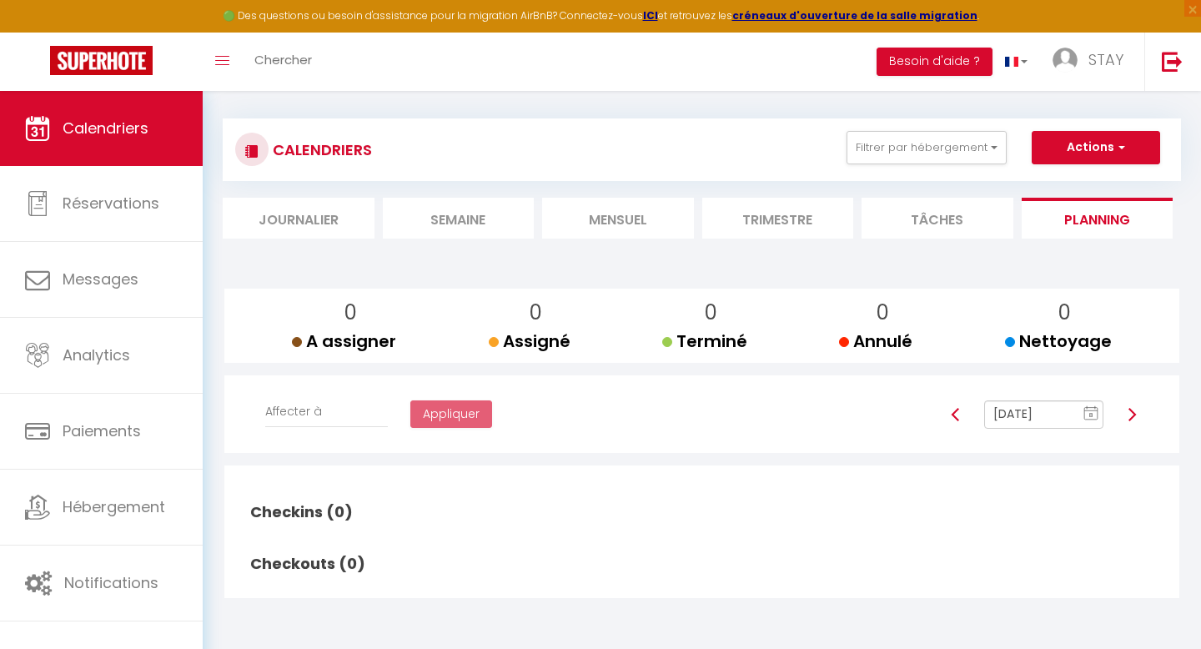
click at [1129, 420] on img at bounding box center [1131, 414] width 13 height 13
type input "[DATE]"
checkbox input "false"
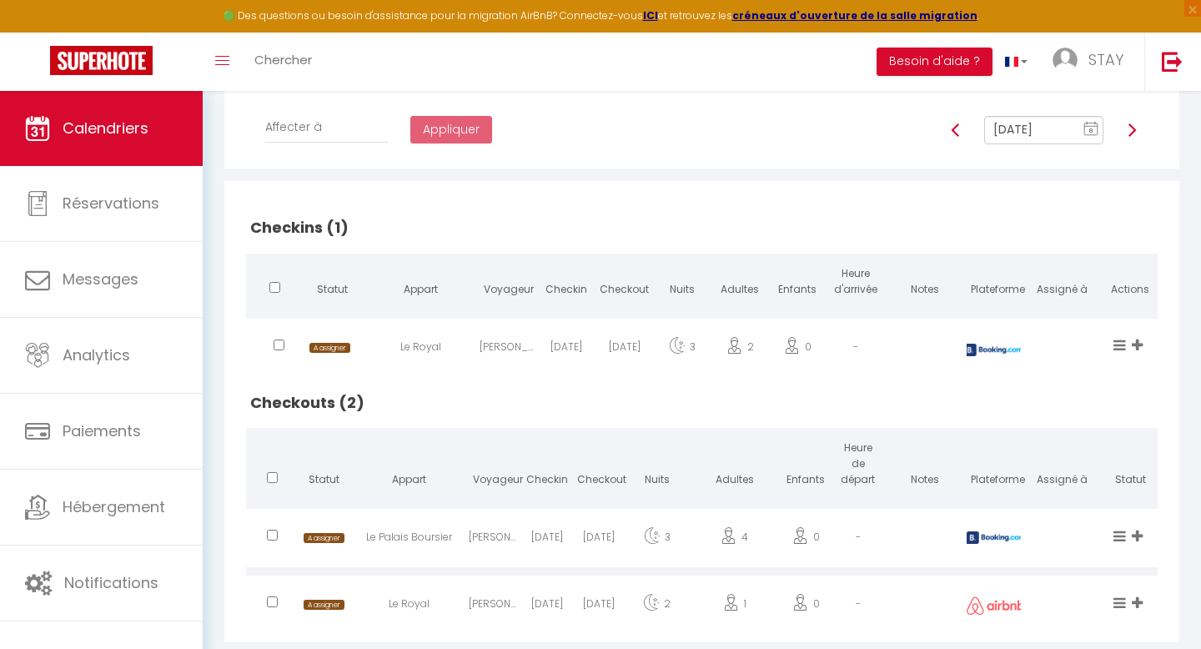
scroll to position [331, 0]
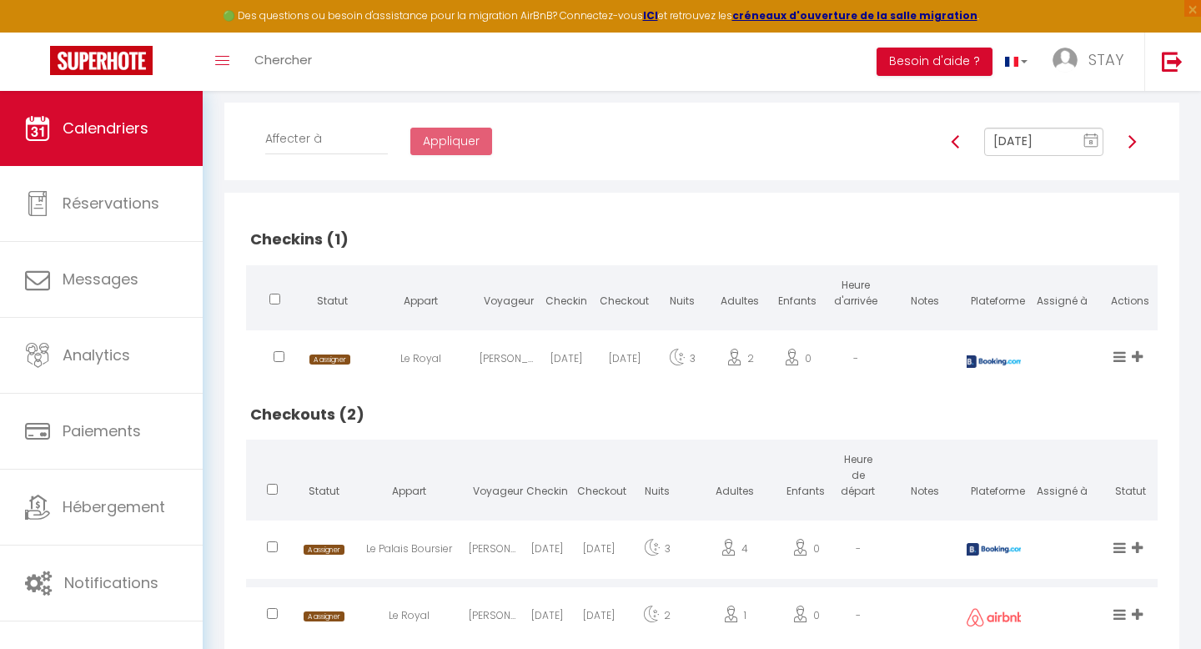
click at [1129, 140] on img at bounding box center [1131, 141] width 13 height 13
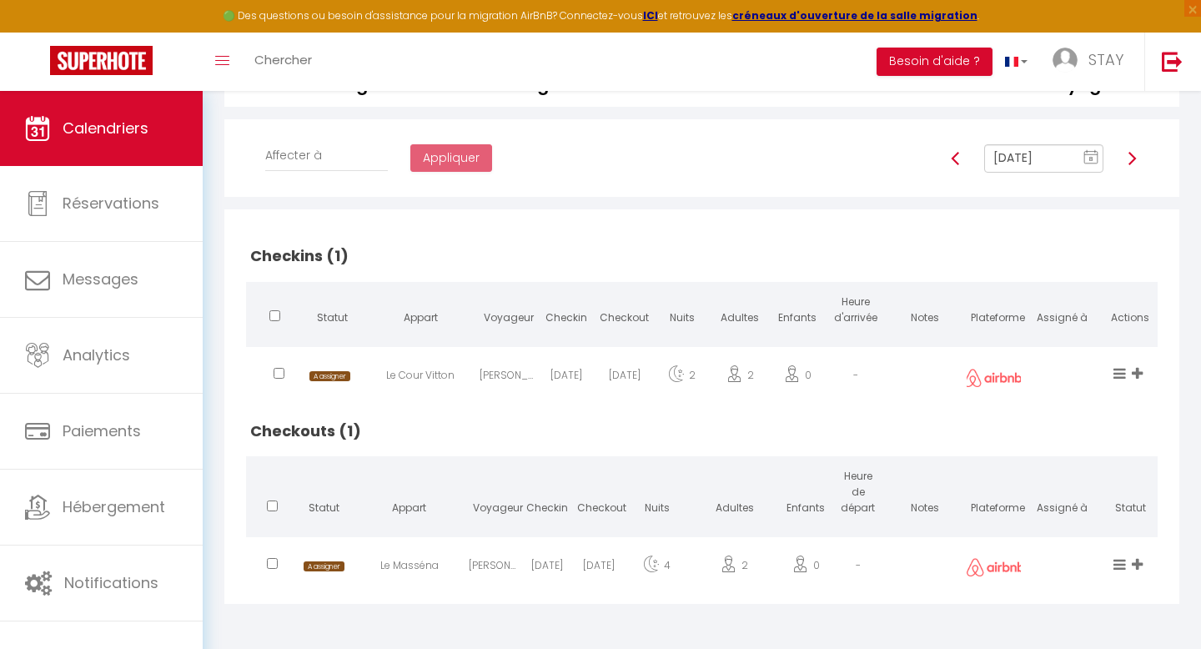
click at [1131, 155] on img at bounding box center [1131, 158] width 13 height 13
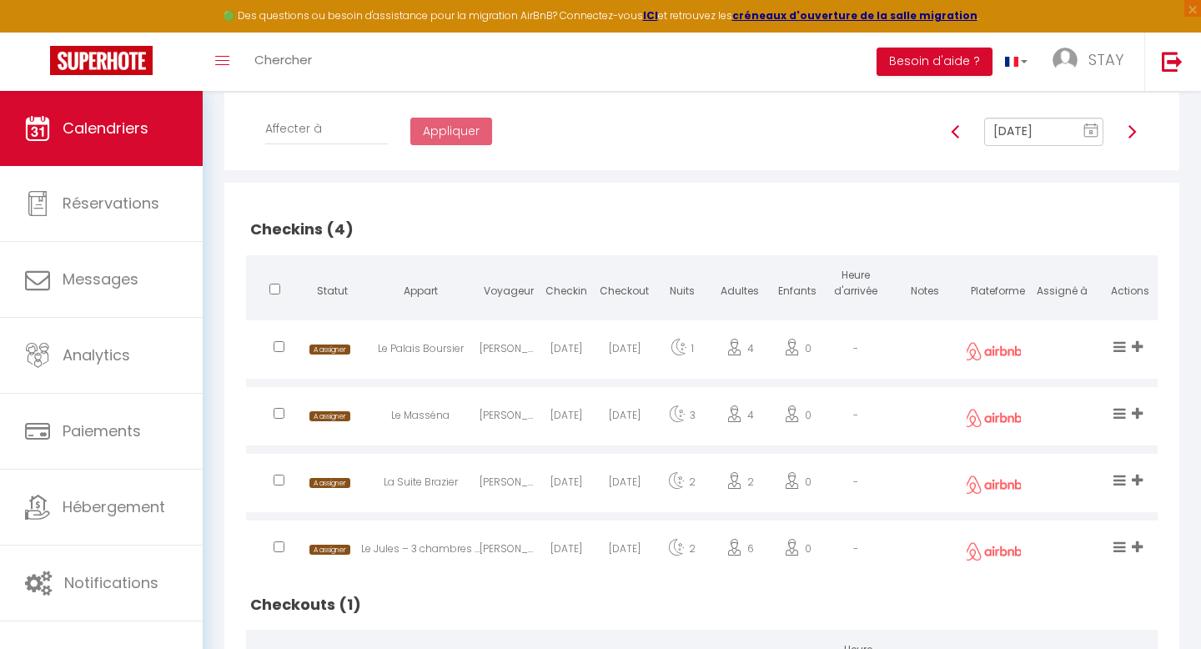
scroll to position [290, 0]
click at [1136, 130] on img at bounding box center [1131, 132] width 13 height 13
type input "[DATE]"
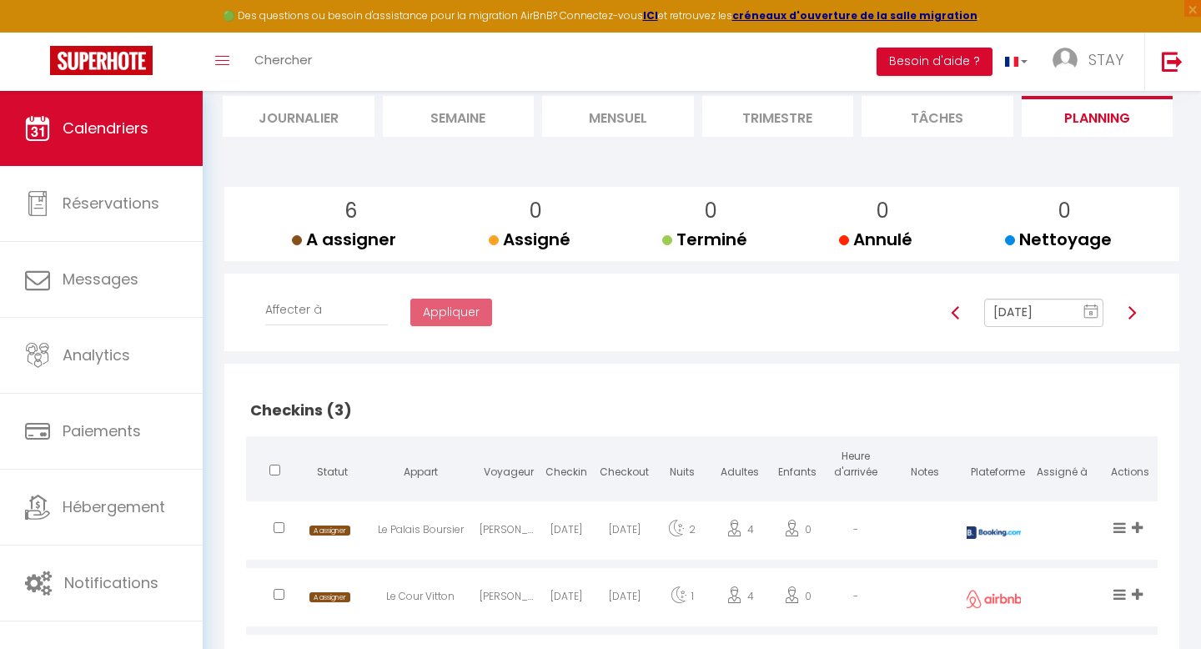
scroll to position [88, 0]
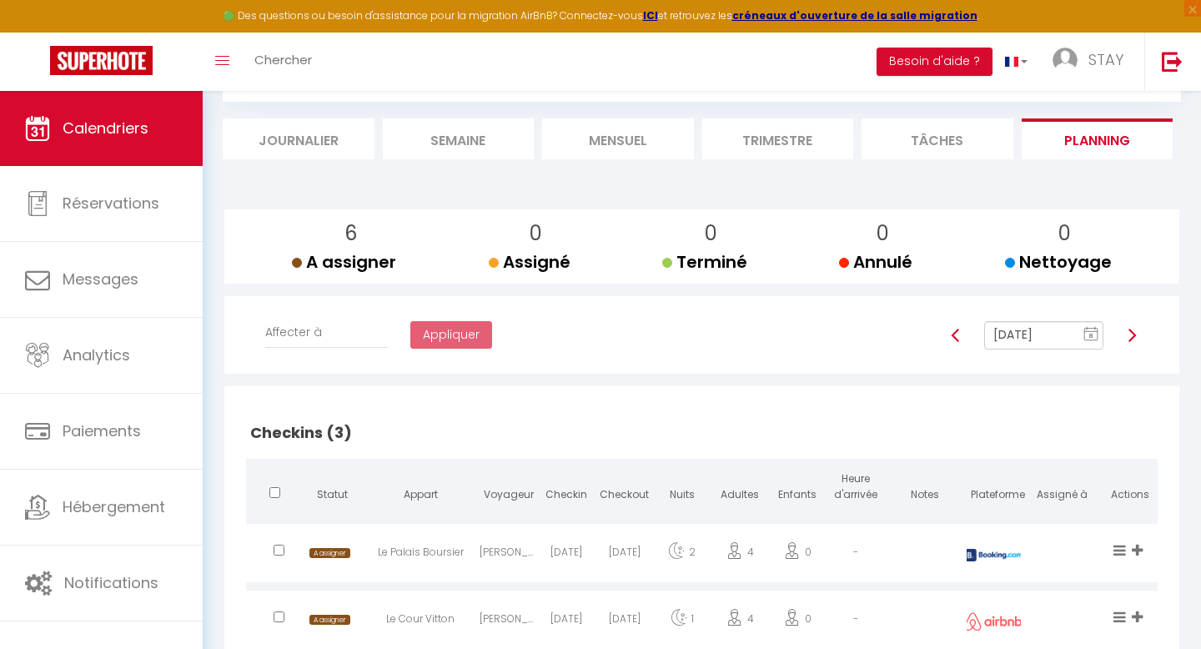
click at [599, 148] on li "Mensuel" at bounding box center [618, 138] width 152 height 41
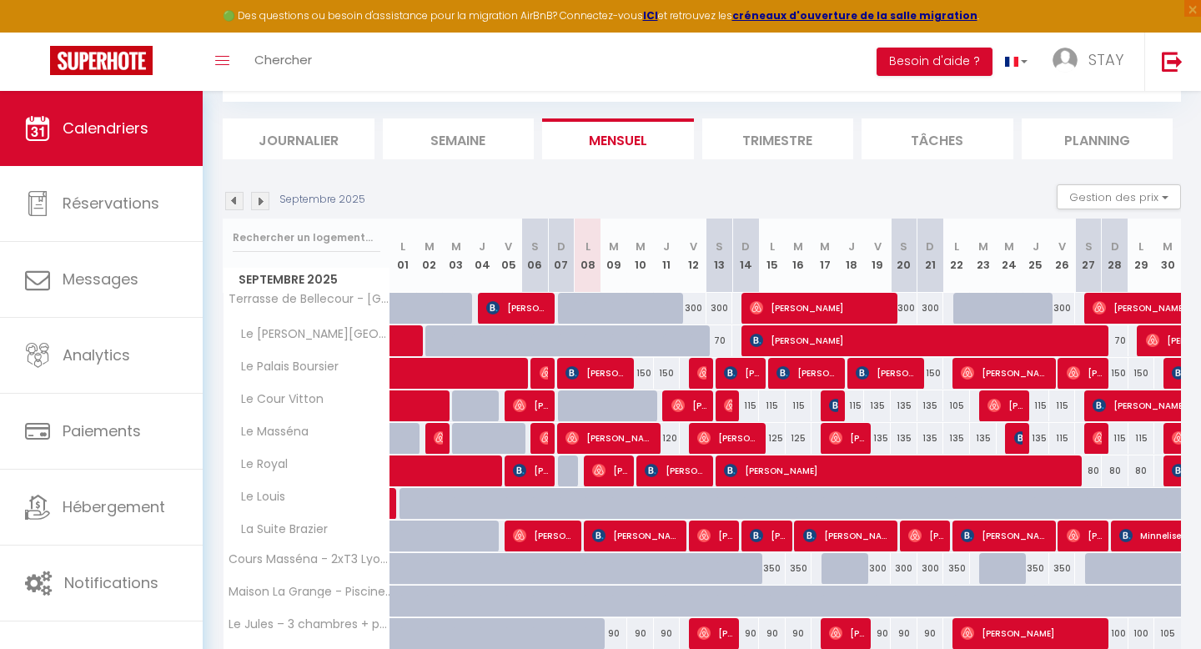
click at [1062, 134] on li "Planning" at bounding box center [1098, 138] width 152 height 41
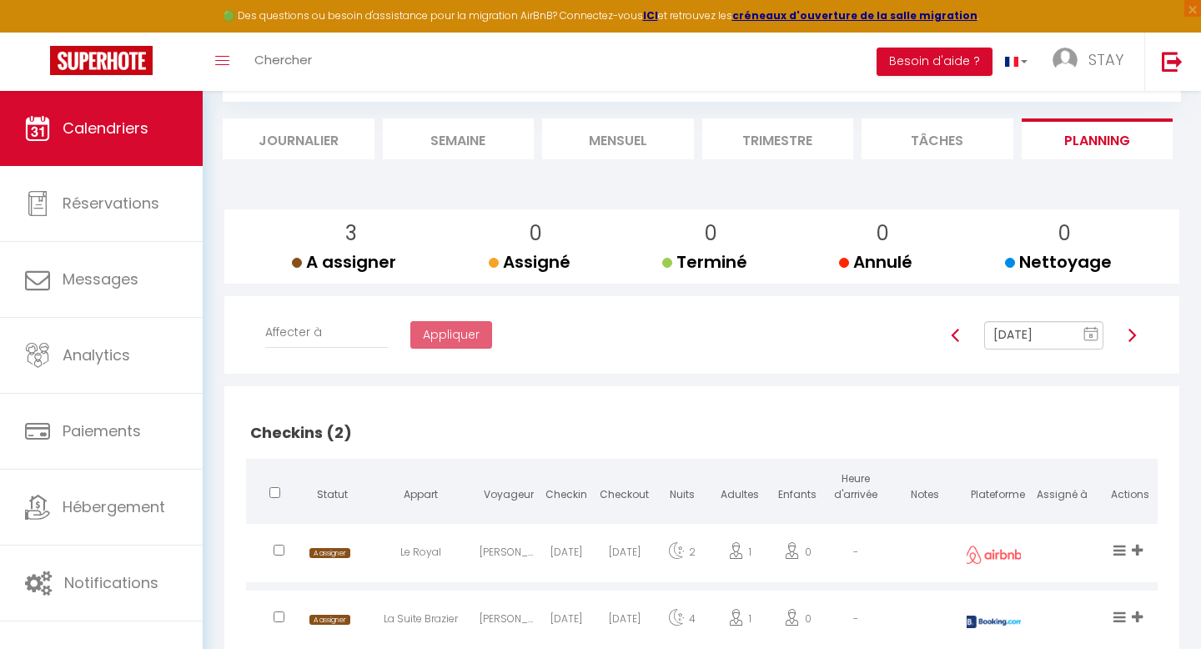
click at [1133, 329] on img at bounding box center [1131, 335] width 13 height 13
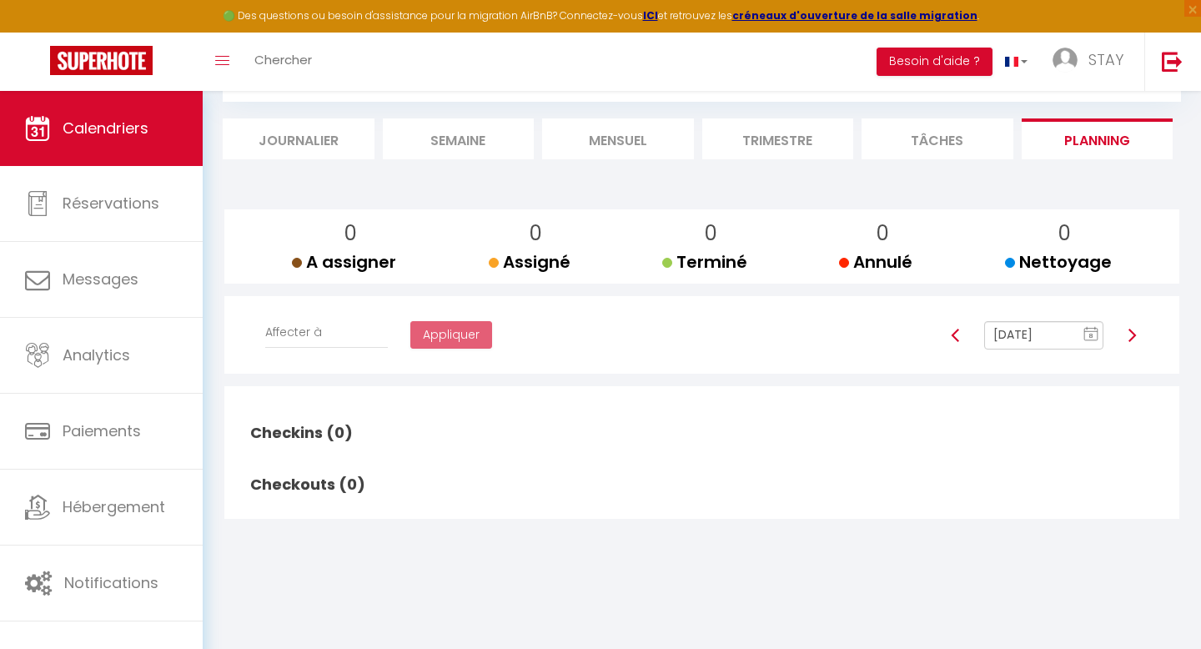
click at [1133, 329] on img at bounding box center [1131, 335] width 13 height 13
type input "[DATE]"
checkbox input "false"
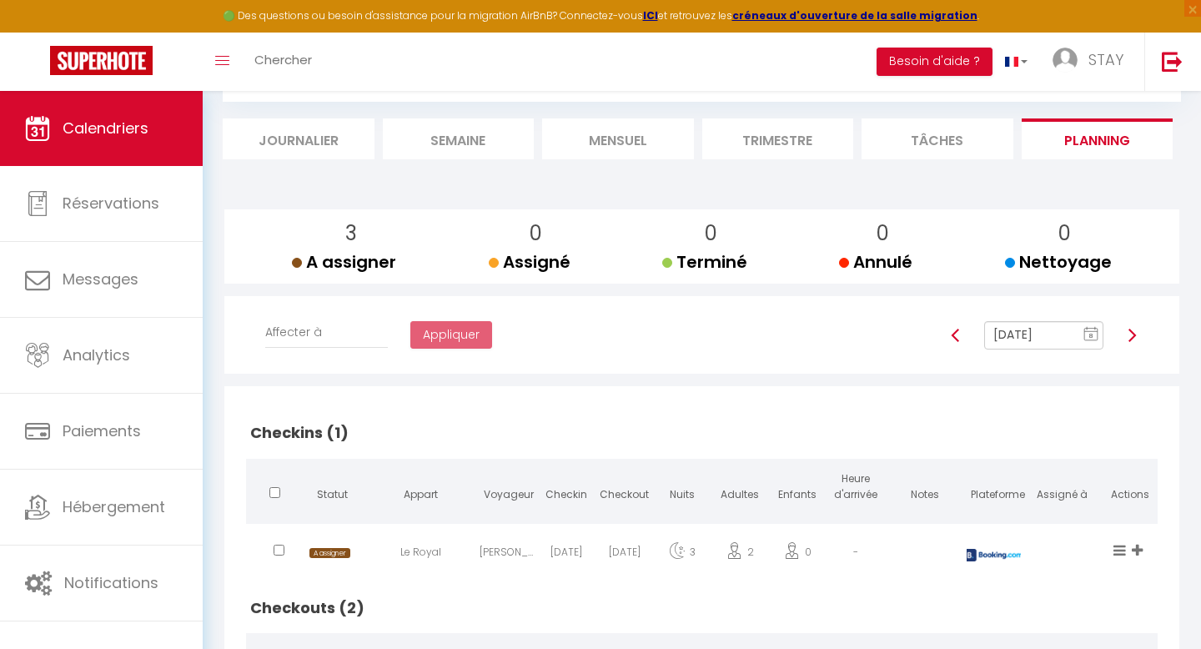
click at [1133, 329] on img at bounding box center [1131, 335] width 13 height 13
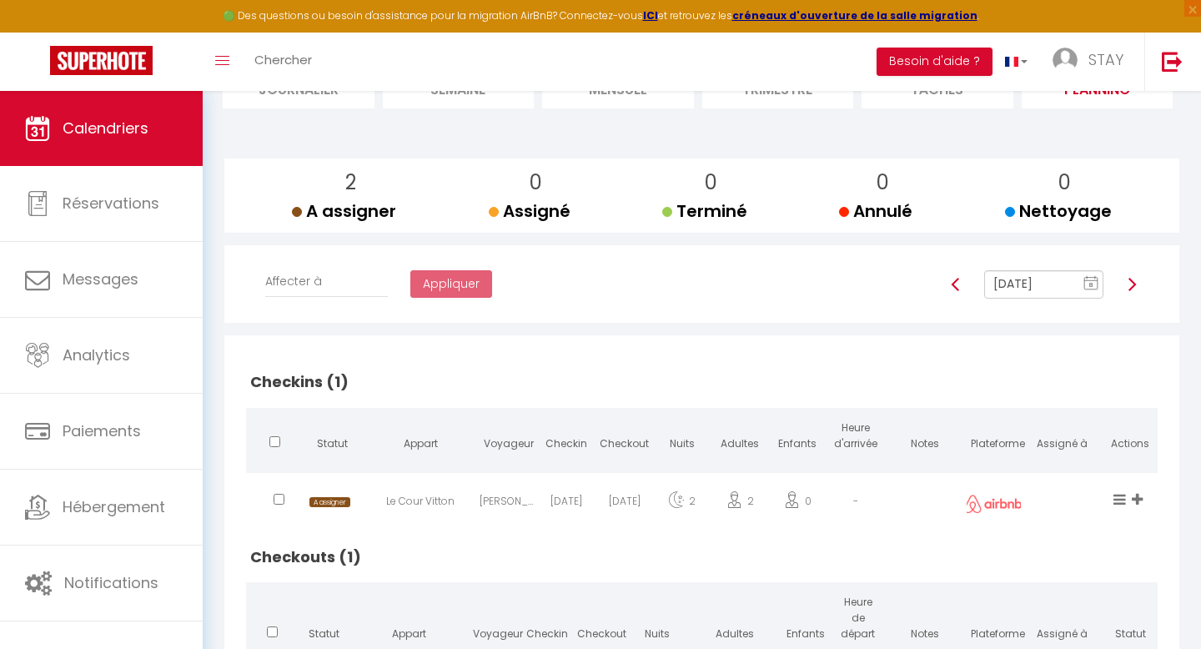
scroll to position [148, 0]
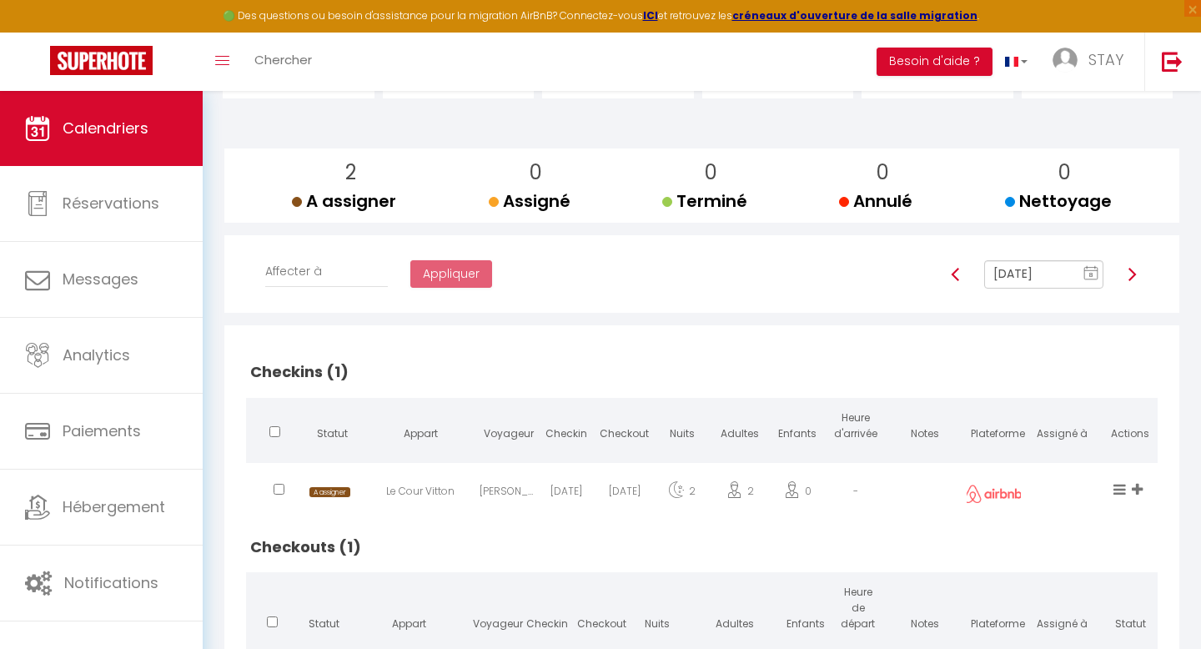
click at [1126, 274] on img at bounding box center [1131, 274] width 13 height 13
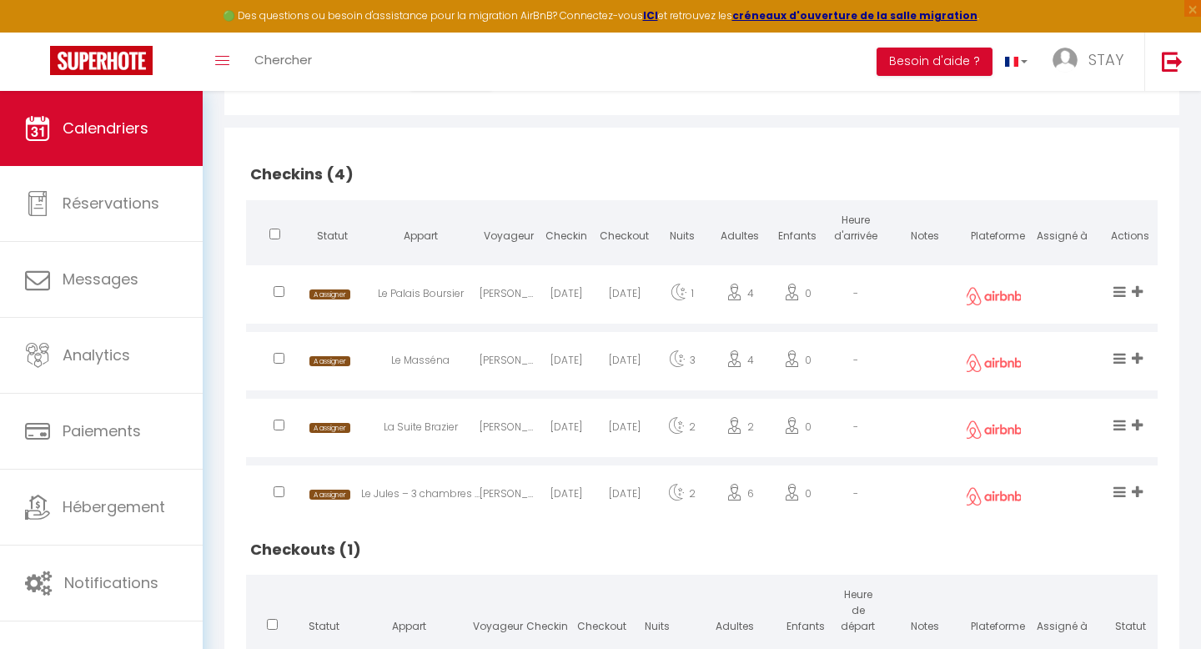
scroll to position [322, 0]
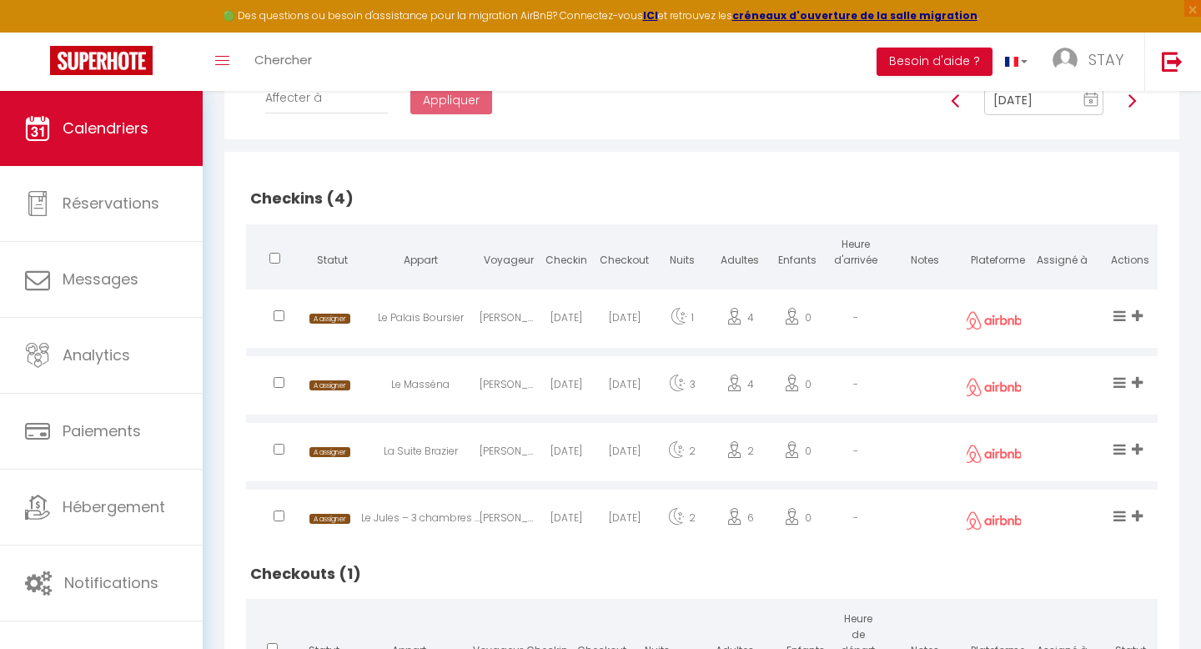
click at [1132, 99] on img at bounding box center [1131, 100] width 13 height 13
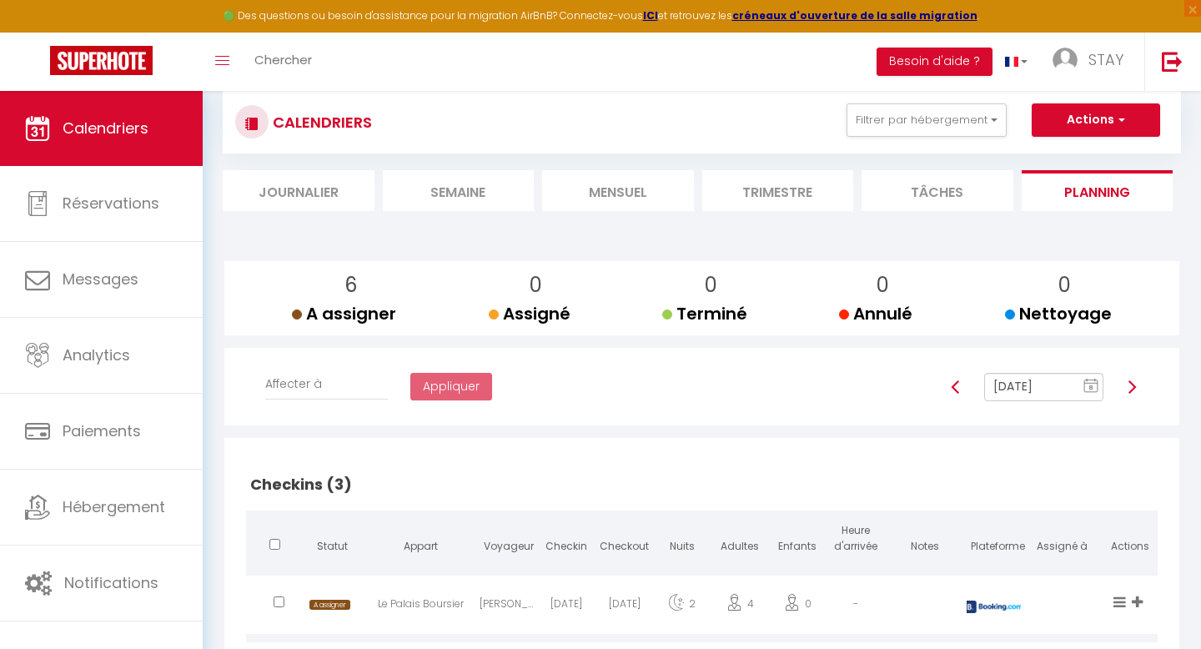
scroll to position [0, 0]
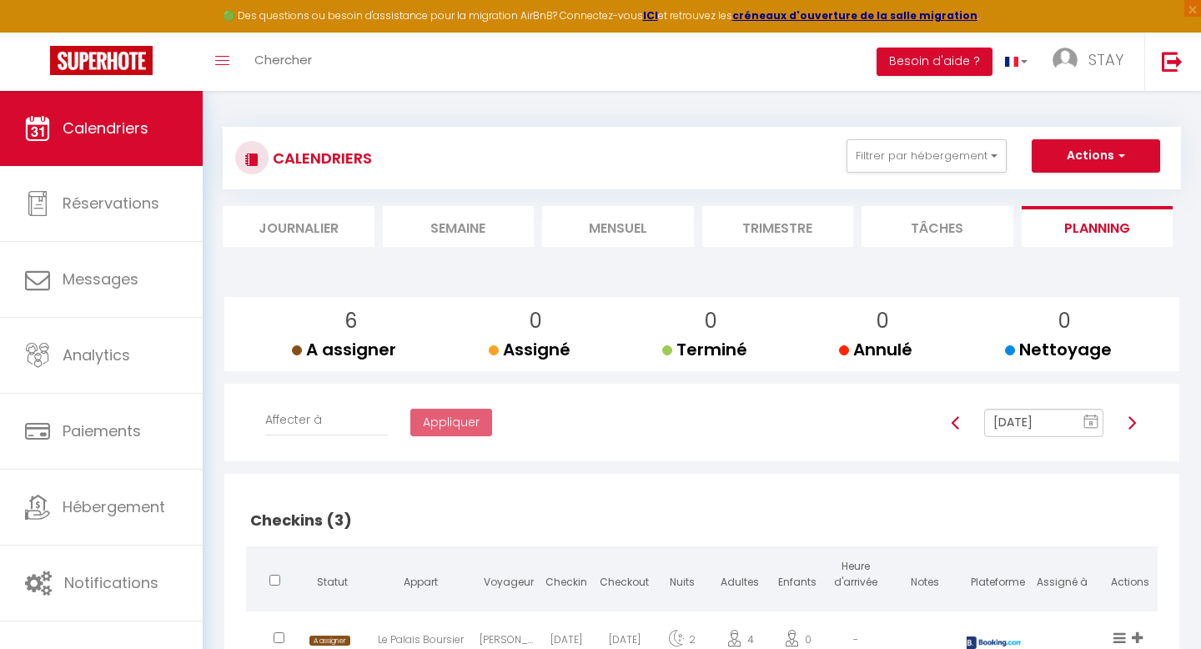
click at [1131, 420] on img at bounding box center [1131, 422] width 13 height 13
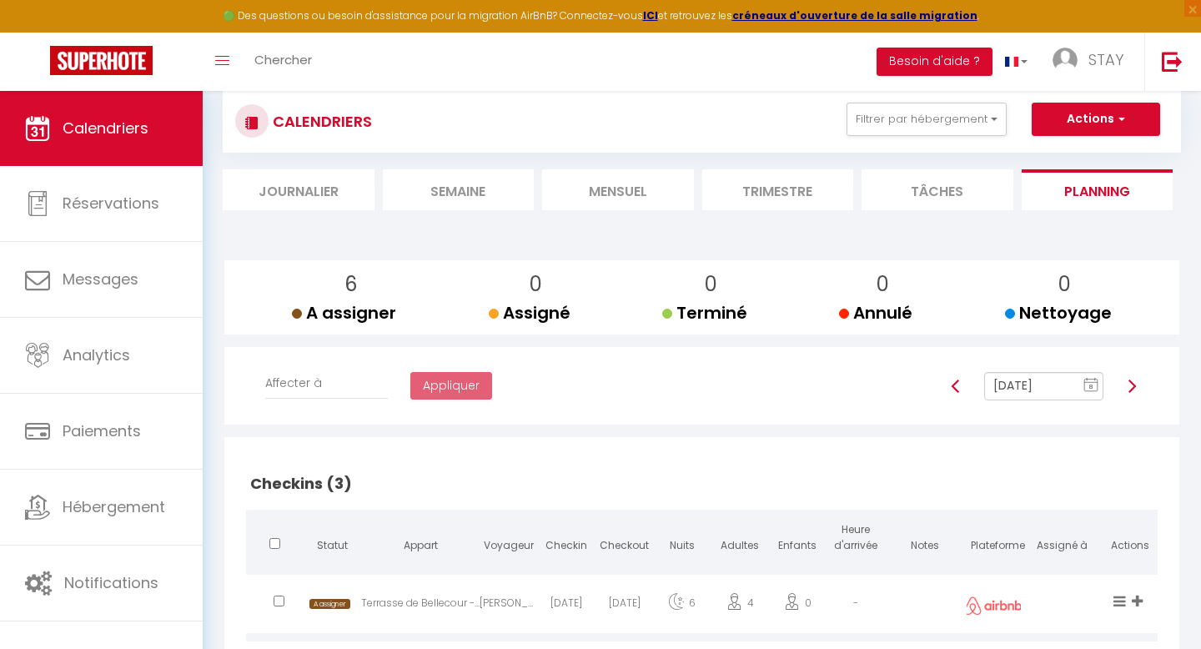
scroll to position [38, 0]
click at [958, 385] on img at bounding box center [955, 385] width 13 height 13
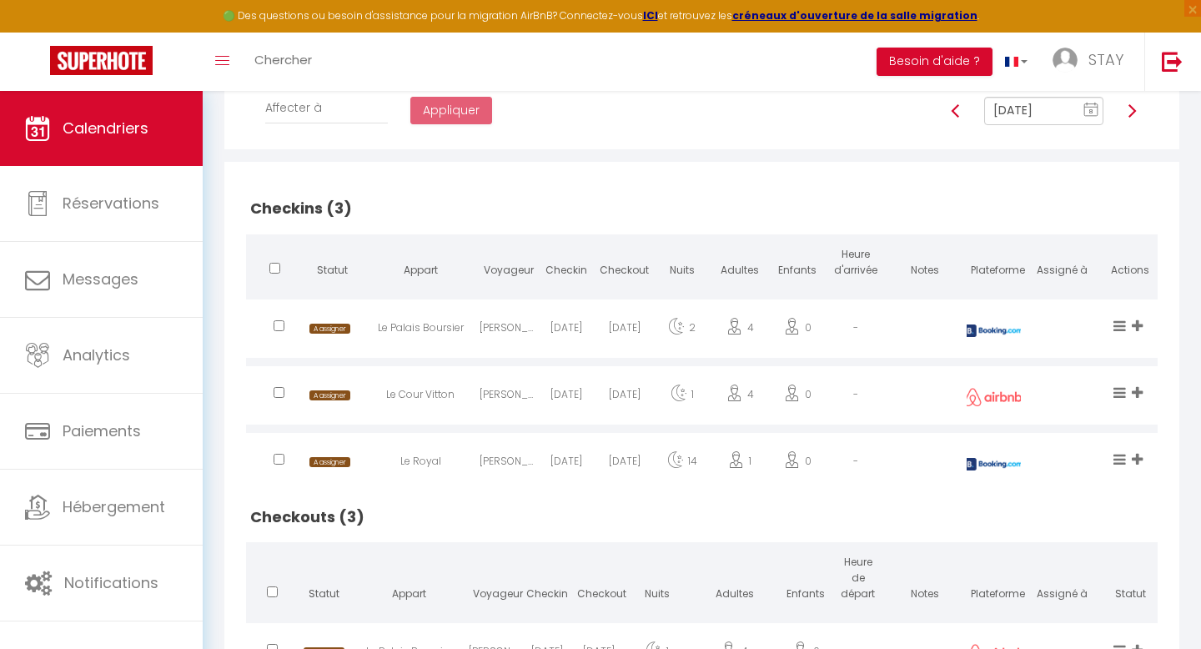
scroll to position [311, 0]
click at [1140, 108] on div at bounding box center [1131, 112] width 35 height 28
click at [1133, 111] on img at bounding box center [1131, 111] width 13 height 13
type input "[DATE]"
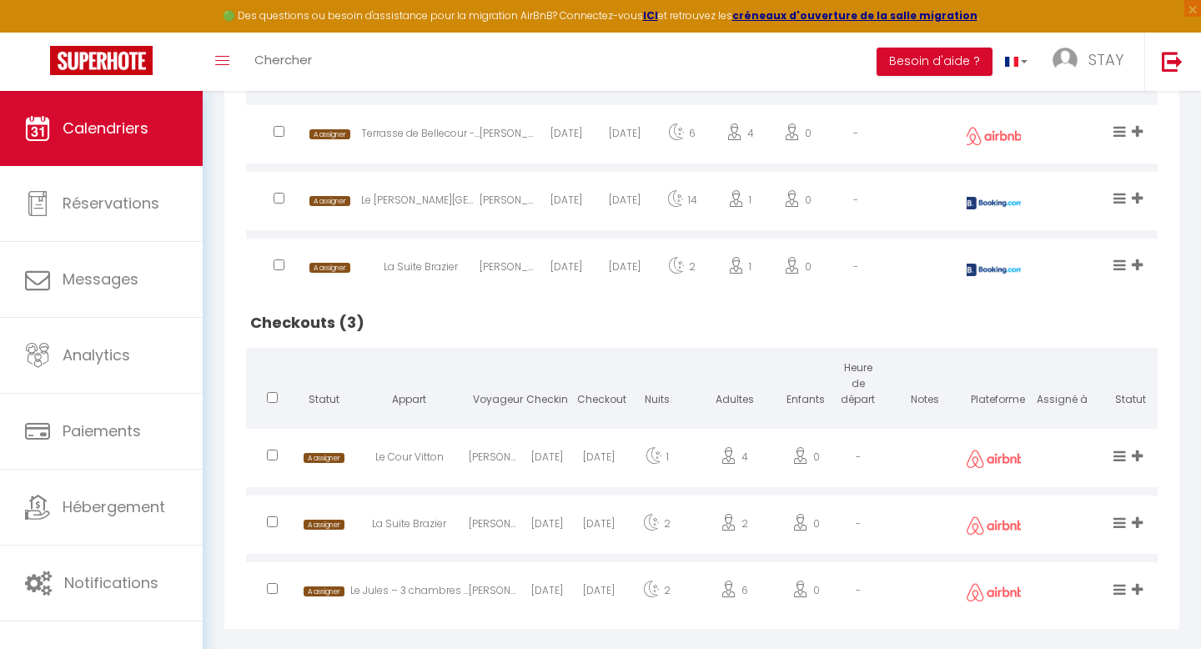
scroll to position [0, 0]
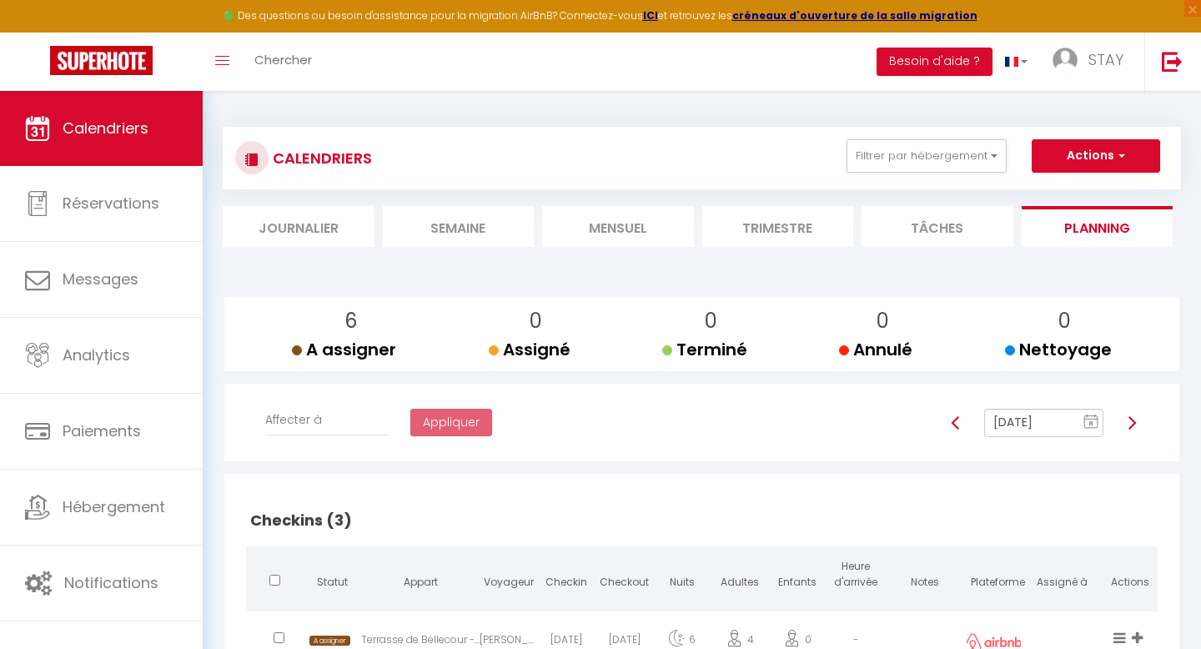
click at [587, 226] on li "Mensuel" at bounding box center [618, 226] width 152 height 41
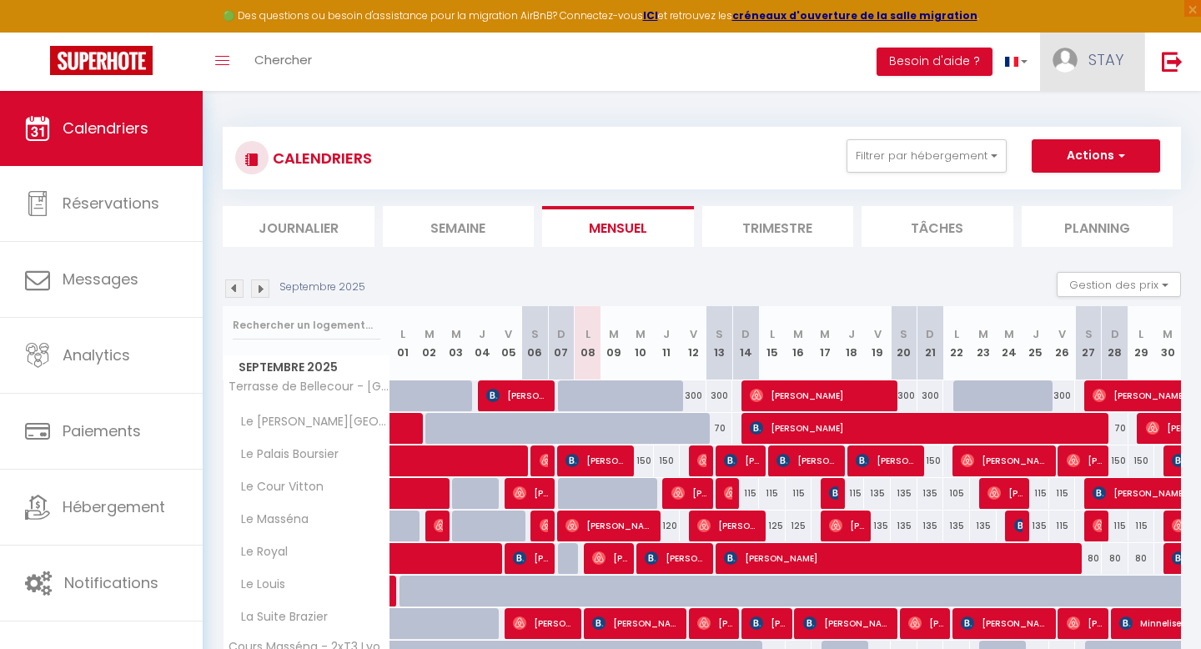
click at [1081, 58] on link "STAY" at bounding box center [1092, 62] width 104 height 58
click at [1068, 141] on link "Équipe" at bounding box center [1077, 146] width 123 height 28
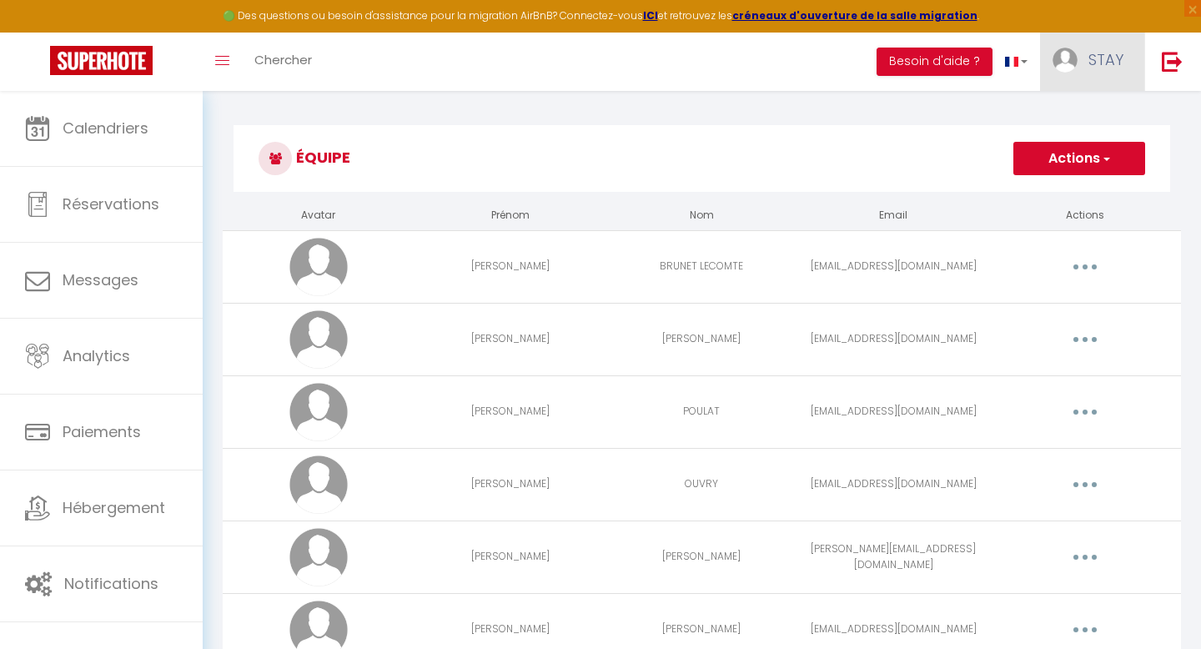
click at [1088, 75] on link "STAY" at bounding box center [1092, 62] width 104 height 58
click at [852, 102] on div "Équipe Actions Ajouter un nouvel utilisateur Avatar Prénom Nom Email Actions [P…" at bounding box center [702, 550] width 998 height 919
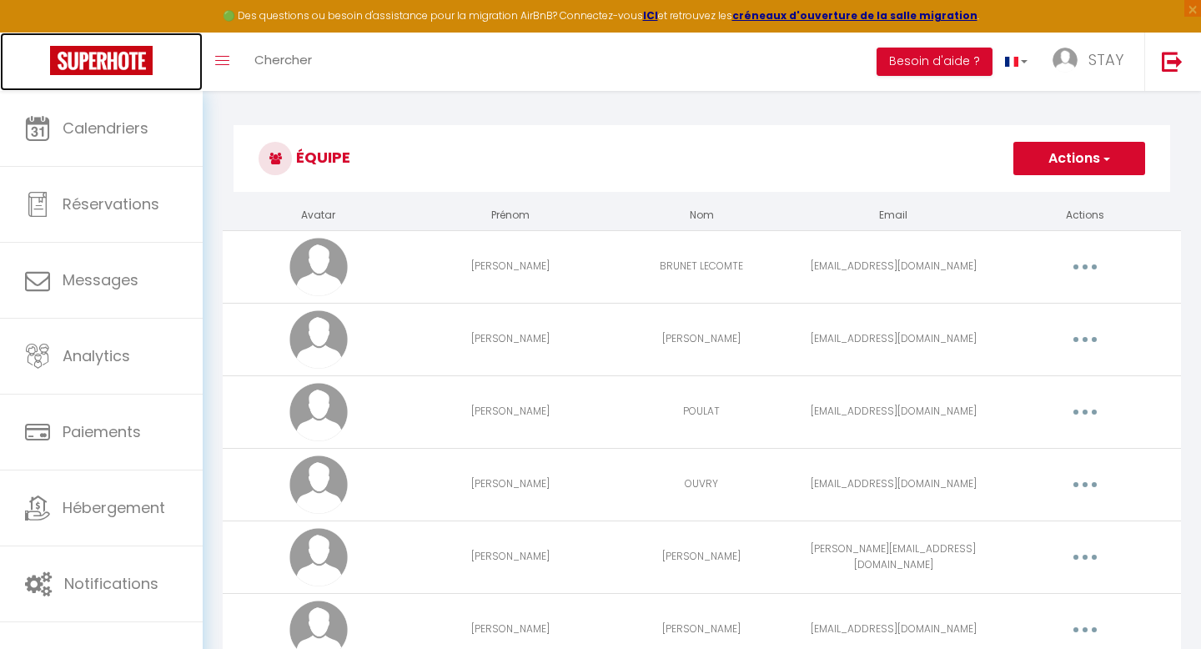
click at [97, 85] on link at bounding box center [101, 62] width 203 height 58
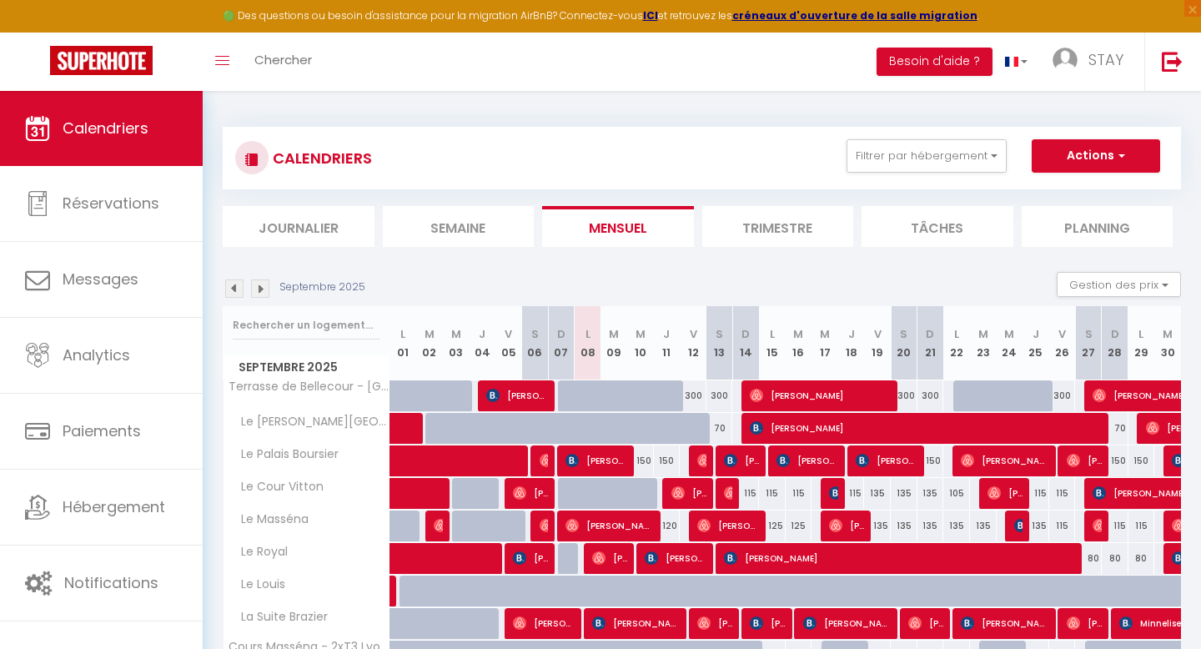
scroll to position [158, 0]
